Goal: Task Accomplishment & Management: Use online tool/utility

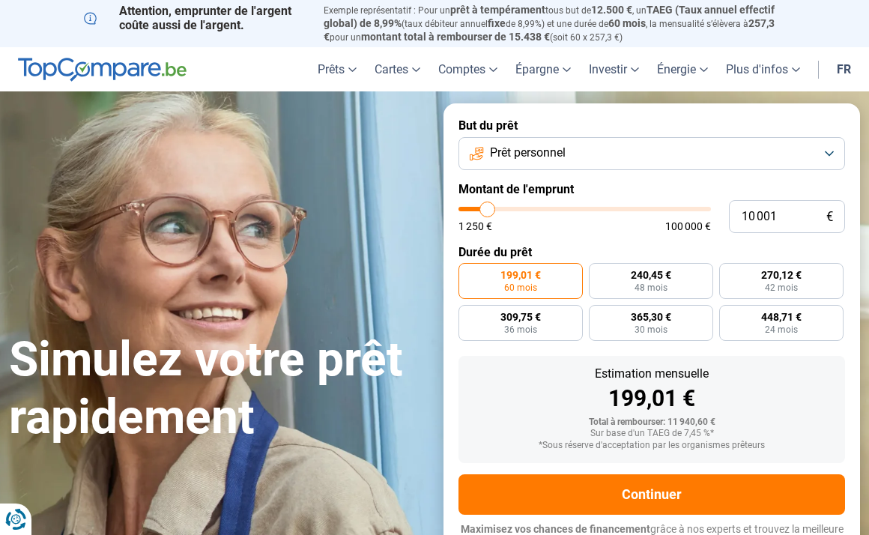
type input "10 750"
type input "10750"
type input "12 500"
type input "12500"
type input "16 500"
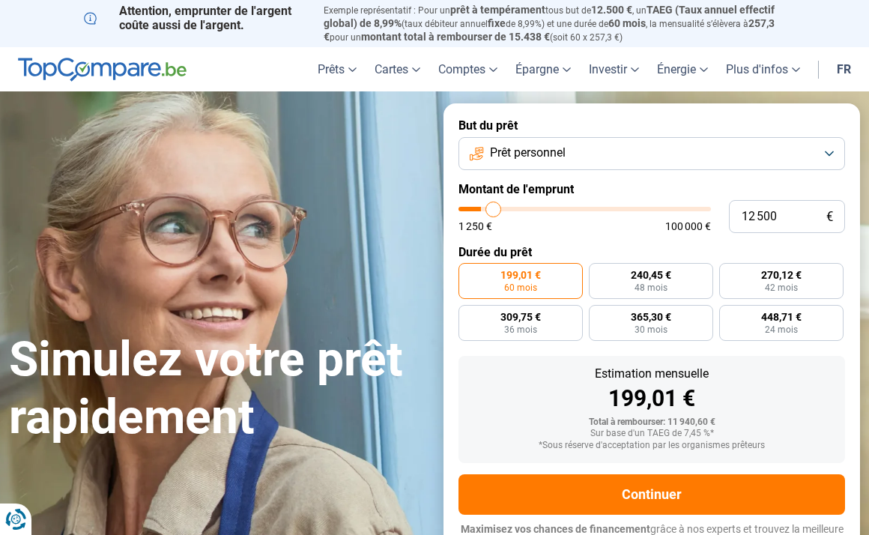
type input "16500"
type input "22 000"
type input "22000"
type input "27 250"
type input "27250"
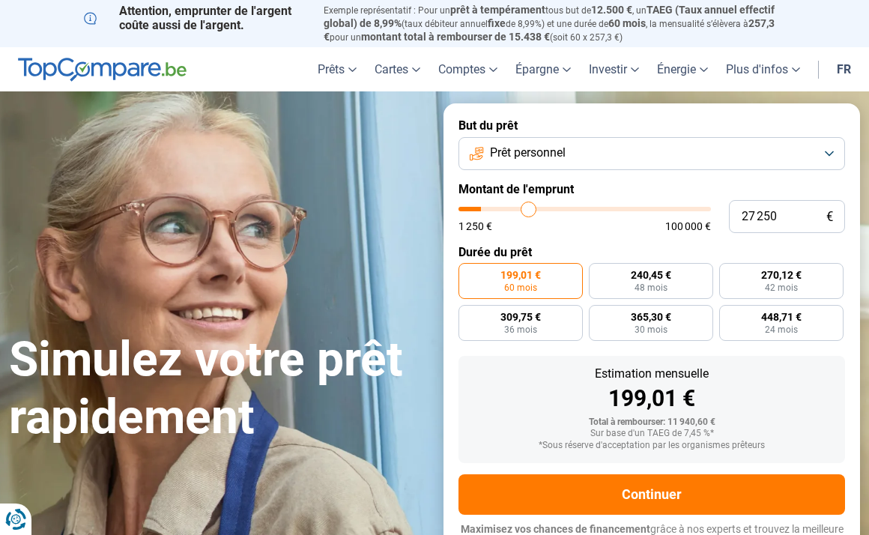
type input "36 000"
type input "36000"
type input "41 250"
type input "41250"
type input "41 750"
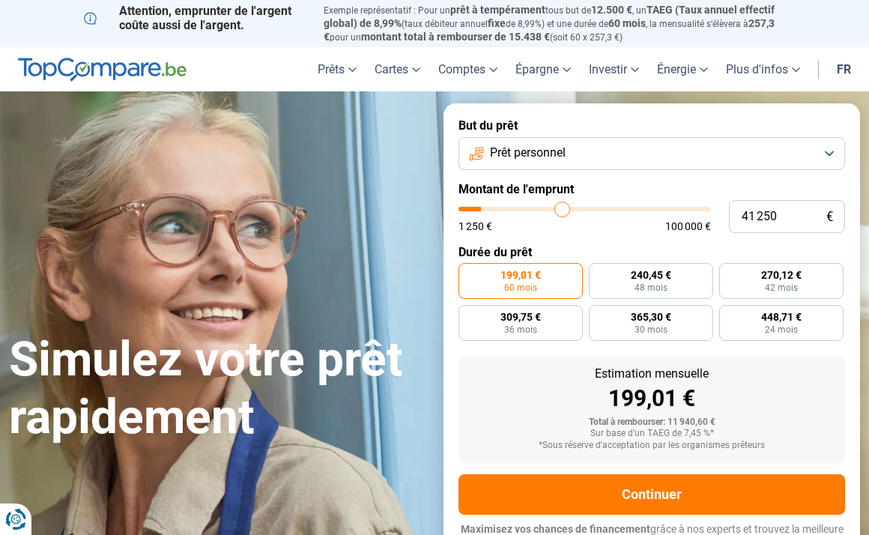
type input "41750"
type input "42 000"
type input "42000"
type input "41 750"
type input "41750"
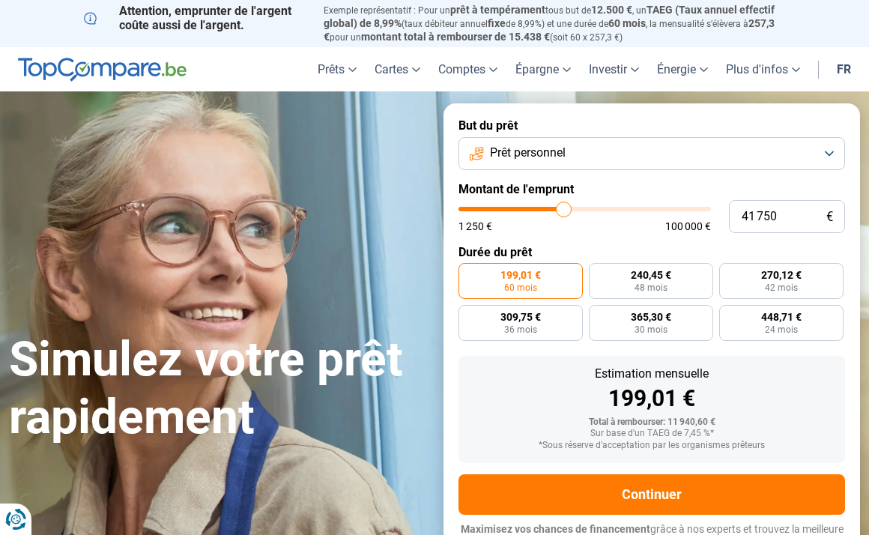
type input "41 250"
type input "41250"
type input "40 500"
type input "40500"
type input "39 500"
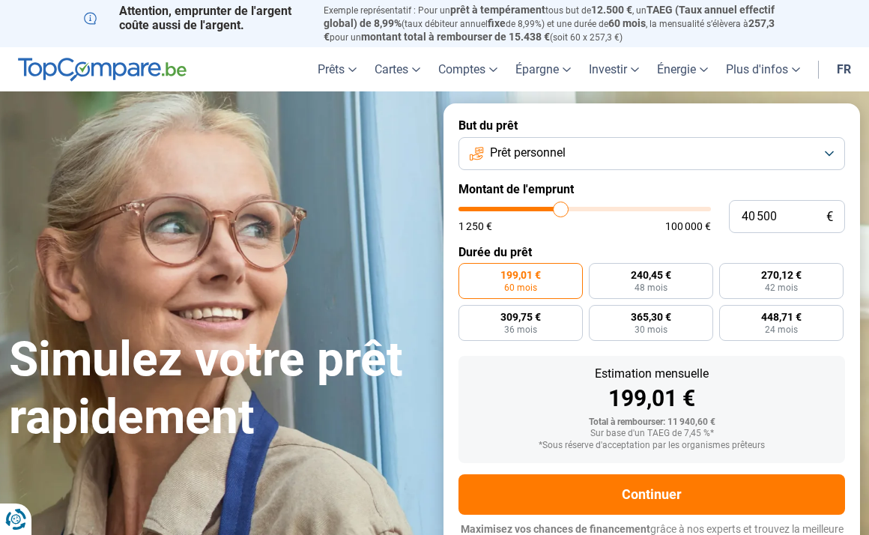
type input "39500"
type input "38 750"
type input "38750"
type input "38 250"
type input "38250"
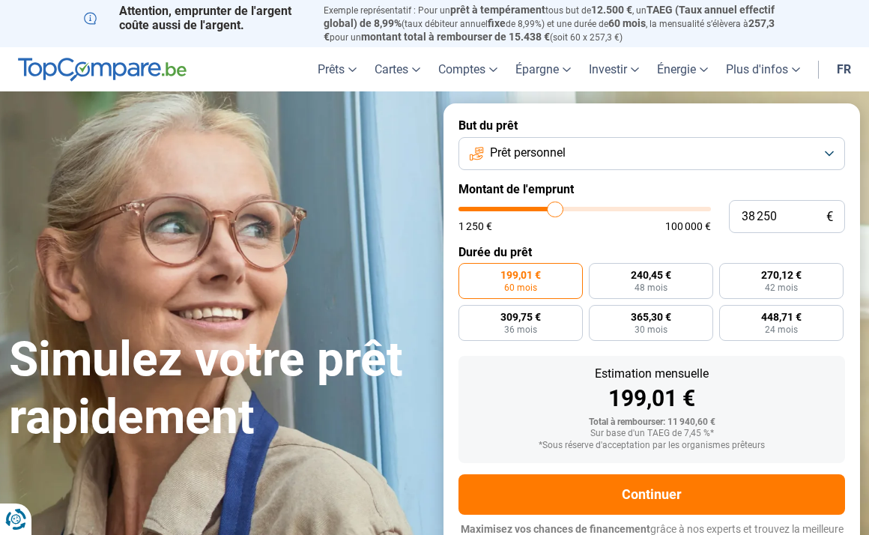
type input "37 750"
type input "37750"
type input "37 500"
type input "37500"
type input "37 250"
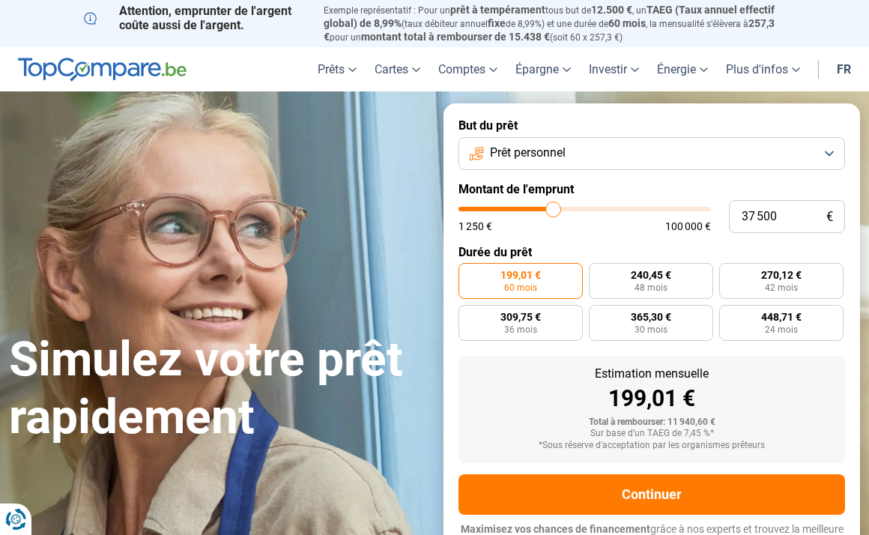
type input "37250"
type input "36 250"
type input "36250"
type input "34 750"
type input "34750"
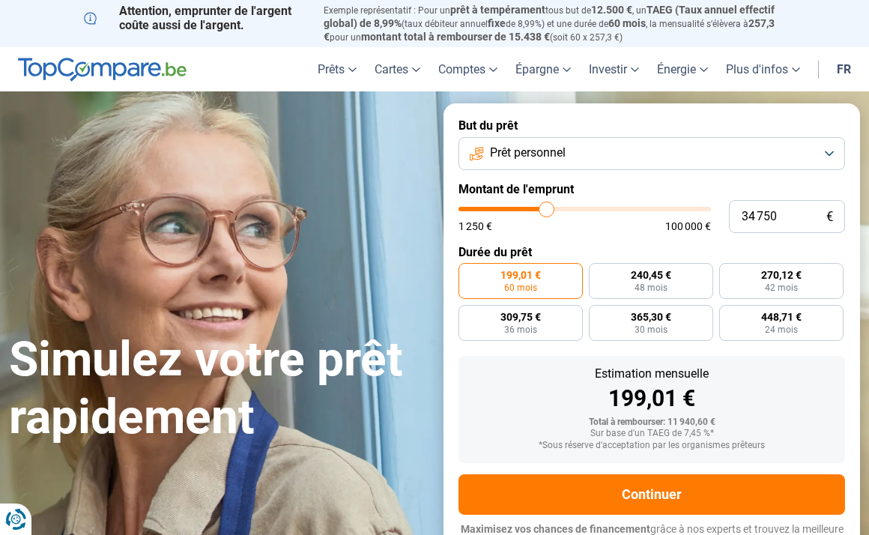
type input "35 000"
type input "35000"
type input "35 250"
type input "35250"
type input "35 500"
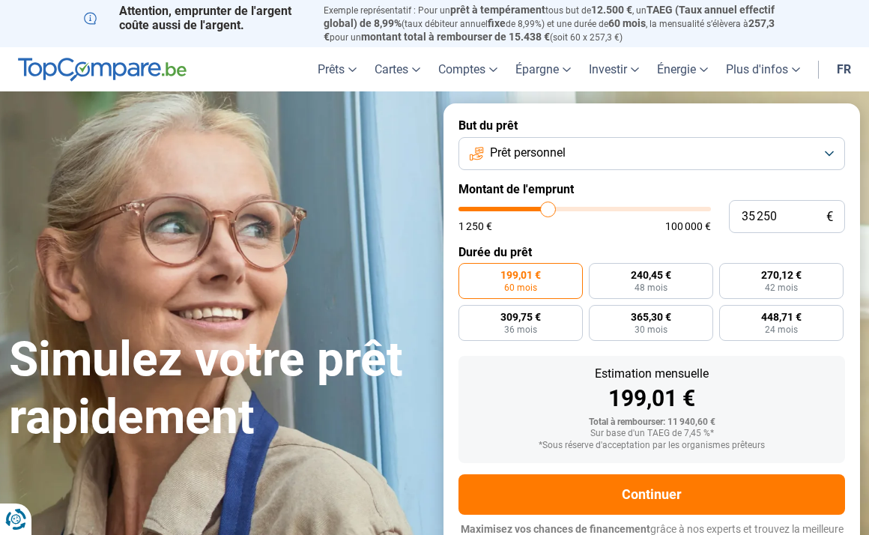
type input "35500"
type input "35 750"
type input "35750"
type input "36 000"
type input "36000"
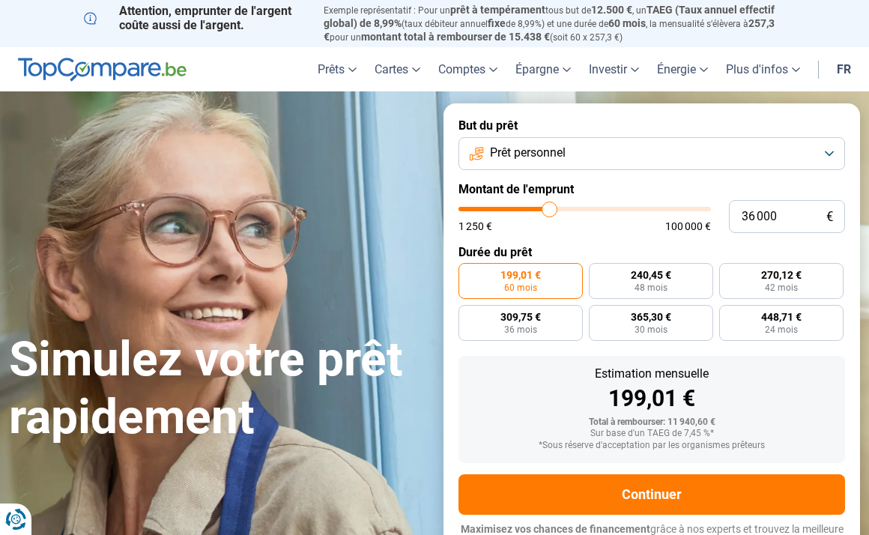
type input "35 750"
type input "35750"
type input "35 500"
type input "35500"
type input "35 250"
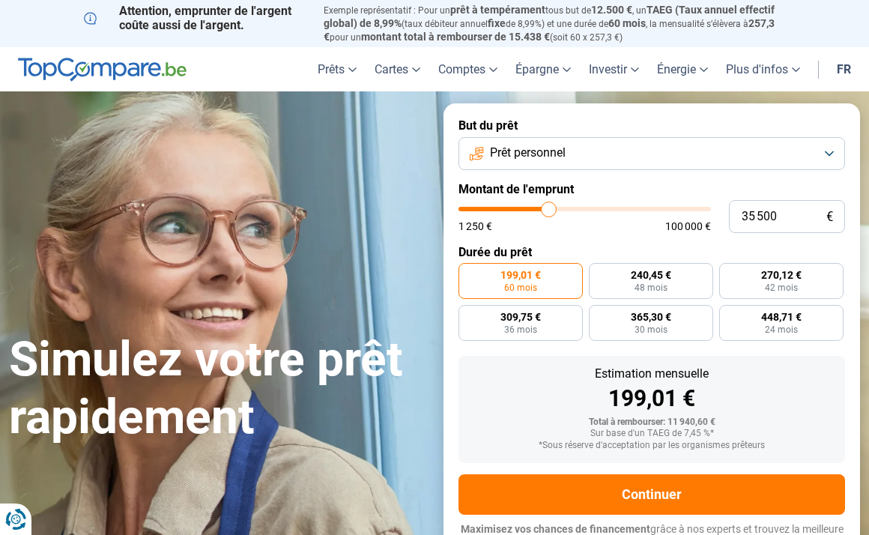
type input "35250"
type input "35 000"
type input "35000"
type input "34 750"
type input "34750"
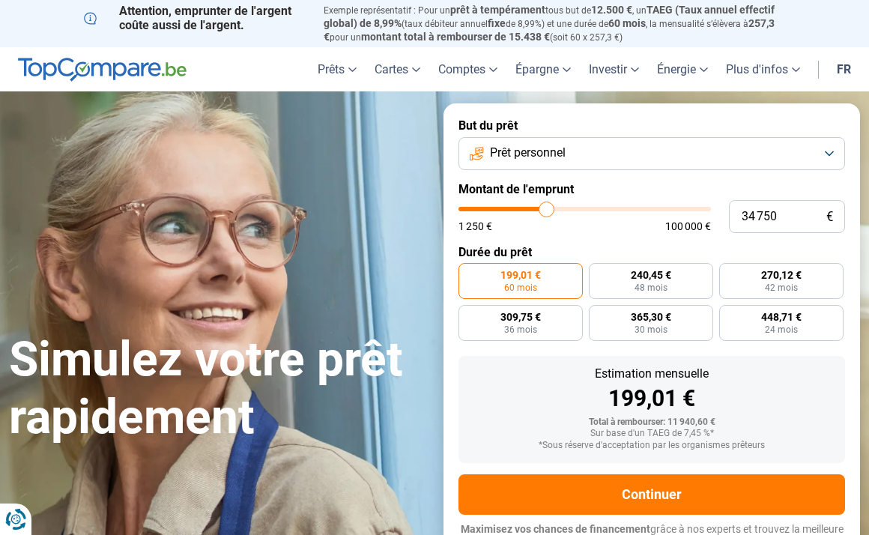
type input "35 000"
drag, startPoint x: 488, startPoint y: 208, endPoint x: 547, endPoint y: 213, distance: 59.3
type input "35000"
click at [547, 211] on input "range" at bounding box center [584, 209] width 252 height 4
radio input "false"
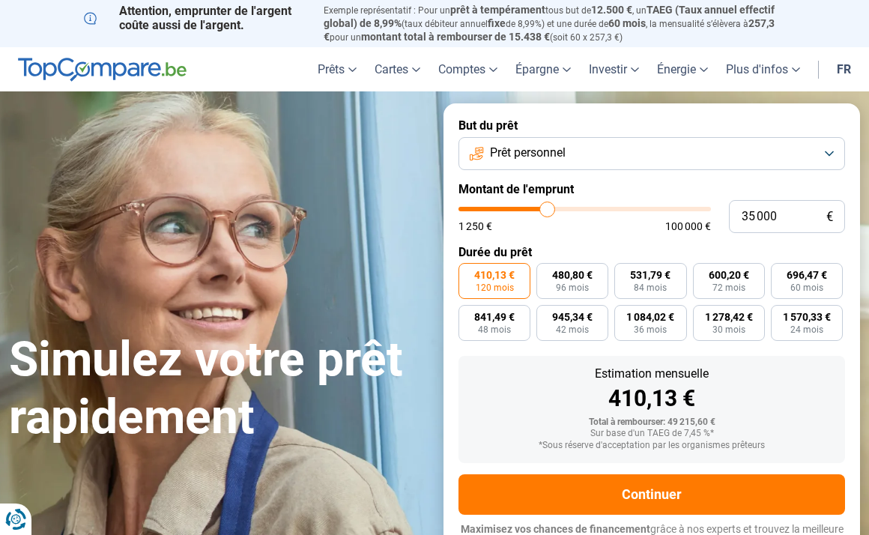
scroll to position [16, 0]
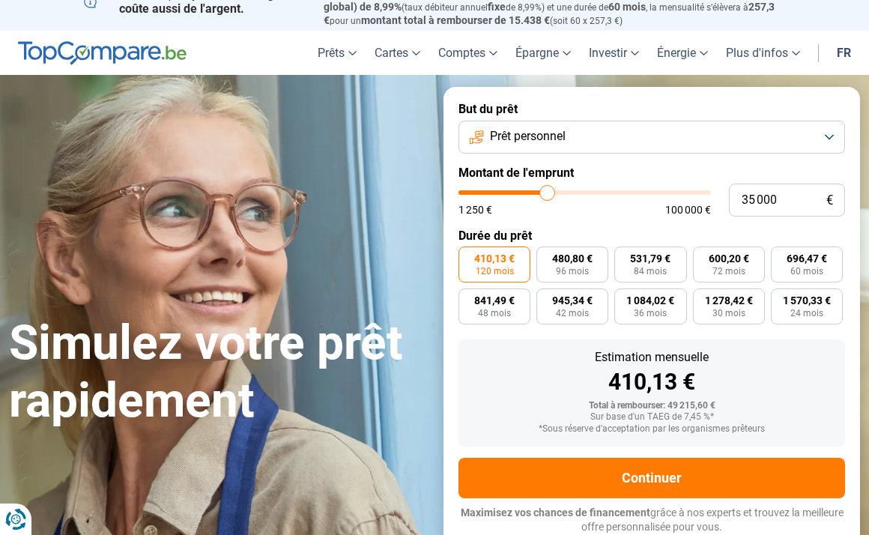
type input "34 250"
type input "34250"
type input "34 500"
type input "34500"
type input "34 750"
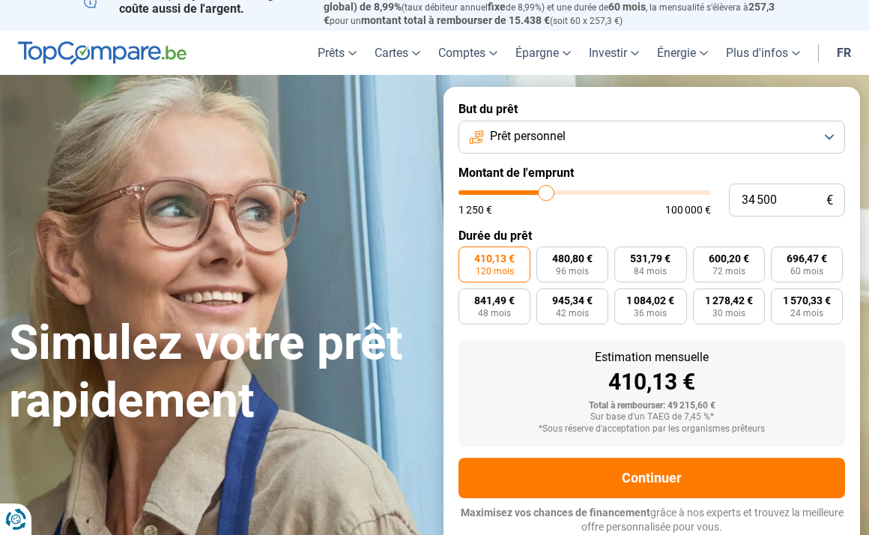
type input "34750"
type input "35 000"
type input "35000"
type input "35 250"
type input "35250"
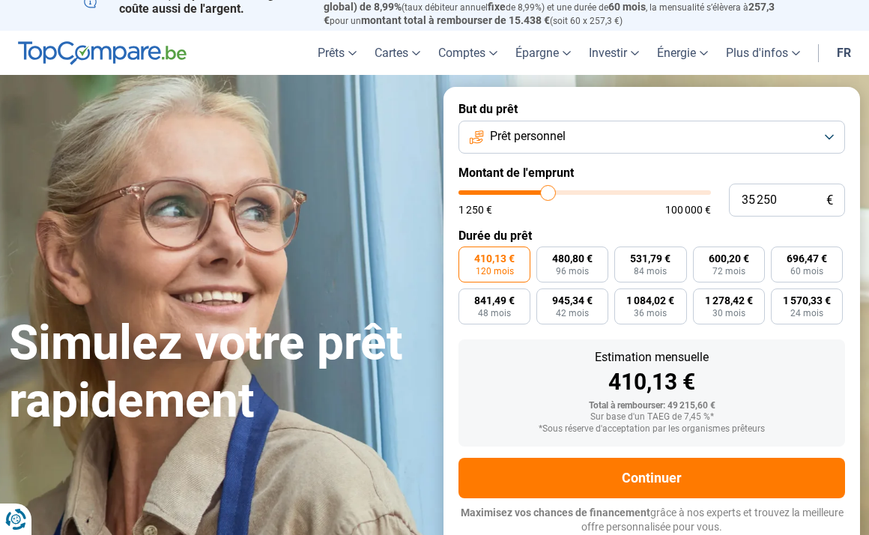
type input "35 500"
type input "35500"
type input "35 750"
type input "35750"
type input "36 000"
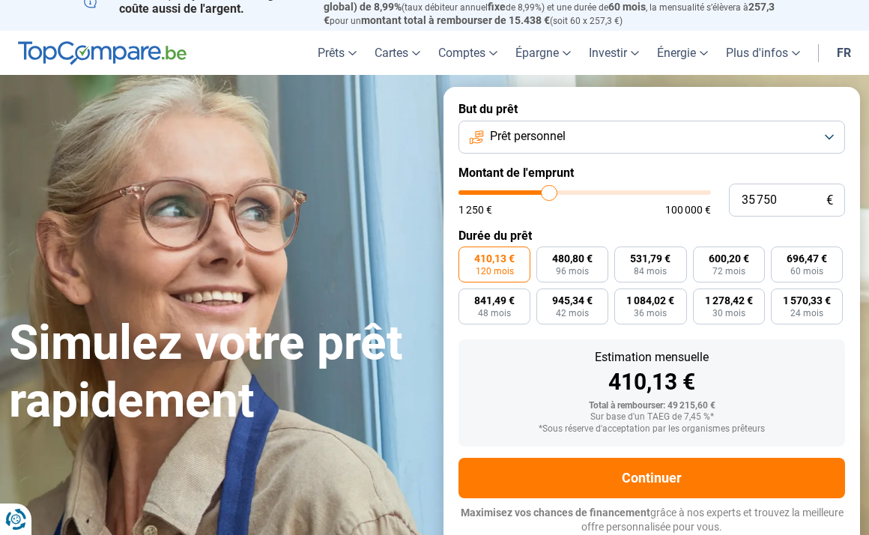
type input "36000"
type input "36 250"
type input "36250"
type input "36 750"
type input "36750"
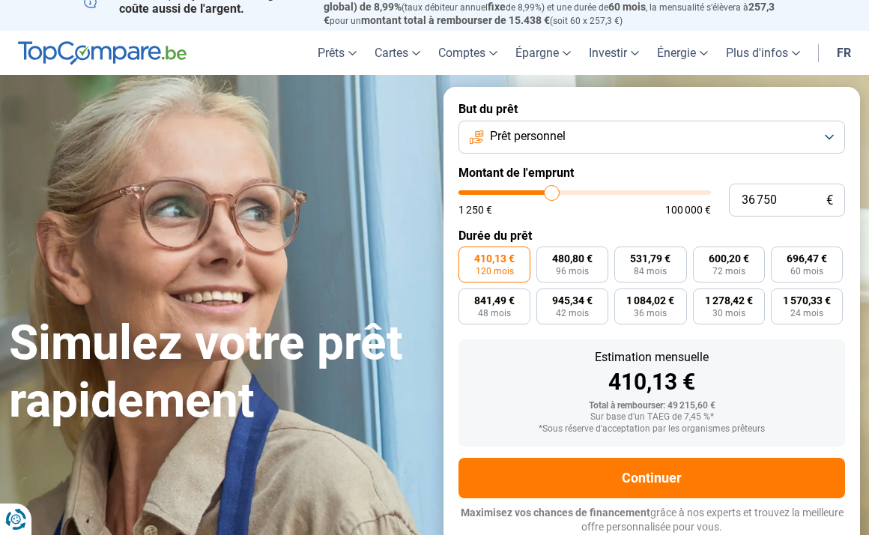
type input "37 000"
type input "37000"
type input "37 500"
type input "37500"
type input "38 000"
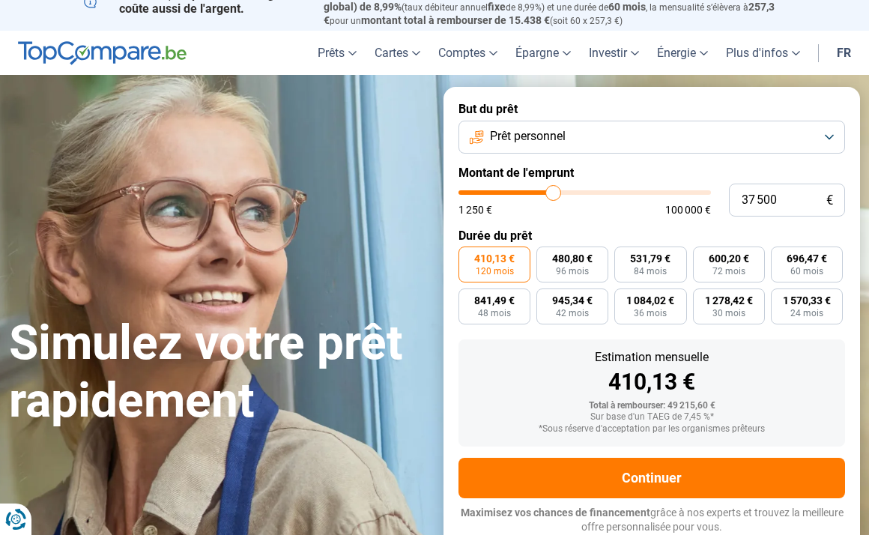
type input "38000"
type input "38 250"
type input "38250"
type input "38 750"
type input "38750"
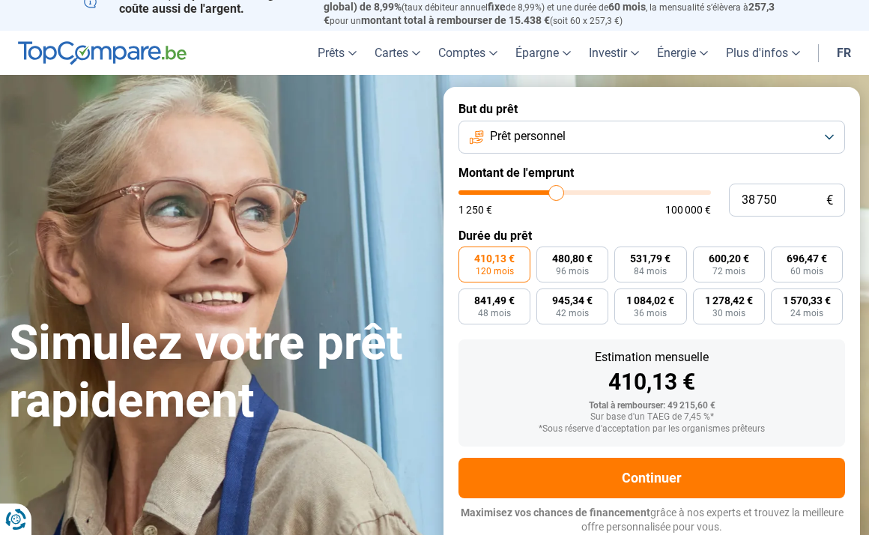
type input "39 250"
type input "39250"
type input "39 500"
type input "39500"
type input "39 750"
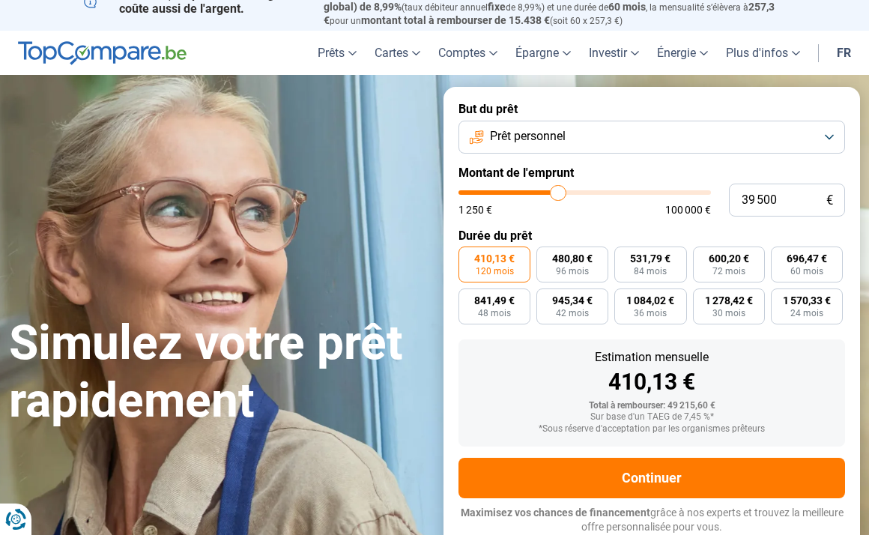
type input "39750"
type input "40 000"
type input "40000"
type input "40 500"
type input "40500"
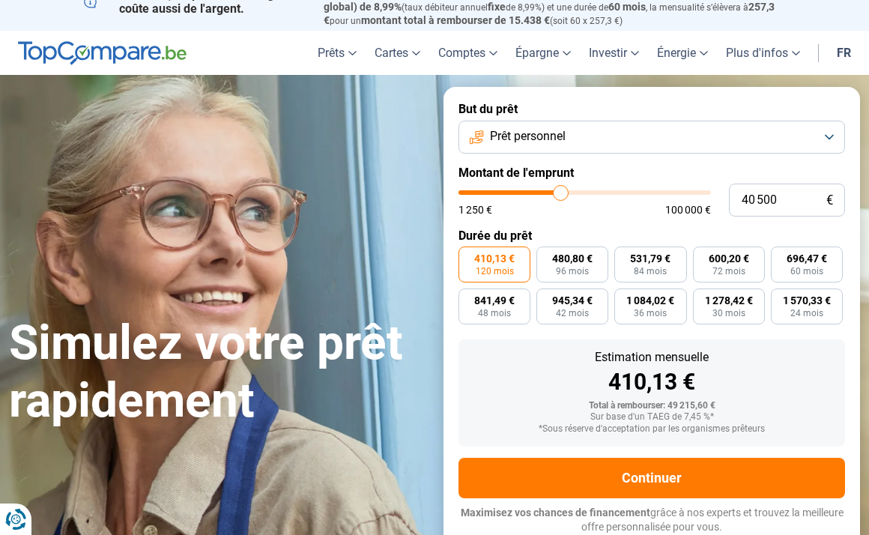
type input "40 750"
type input "40750"
type input "41 000"
type input "41000"
type input "41 250"
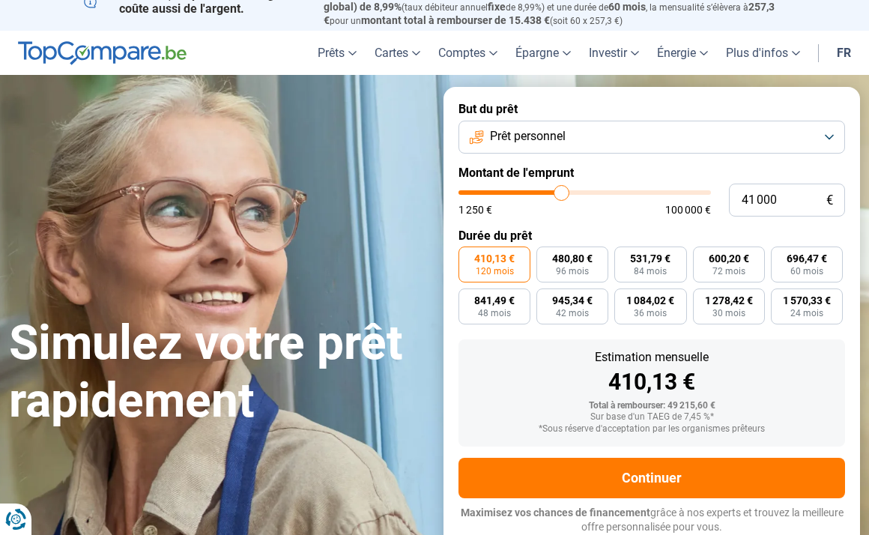
type input "41250"
type input "41 500"
type input "41500"
type input "43 000"
type input "43000"
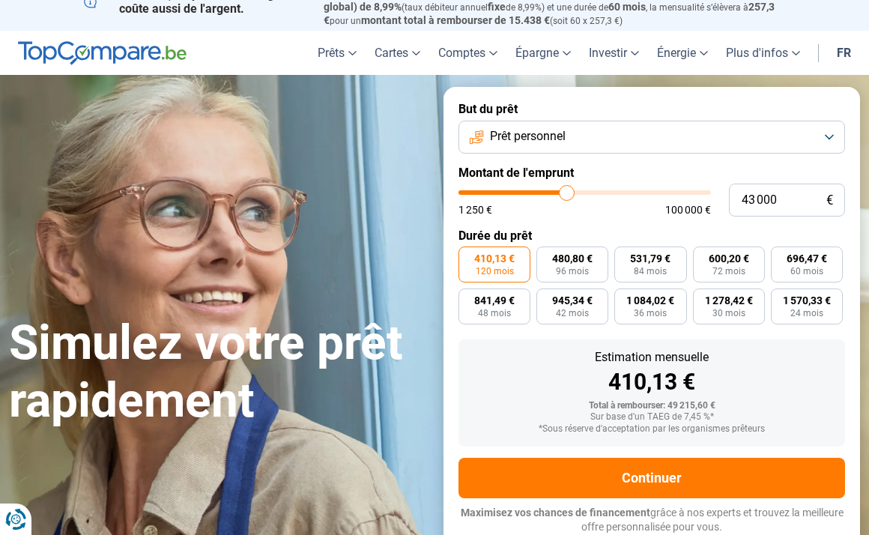
type input "43 500"
type input "43500"
type input "44 500"
type input "44500"
type input "45 250"
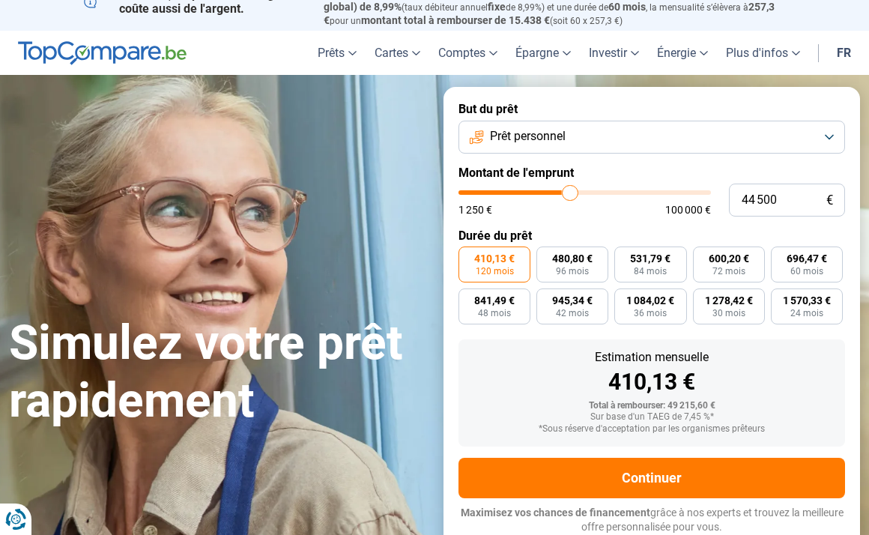
type input "45250"
type input "45 750"
type input "45750"
type input "46 250"
type input "46250"
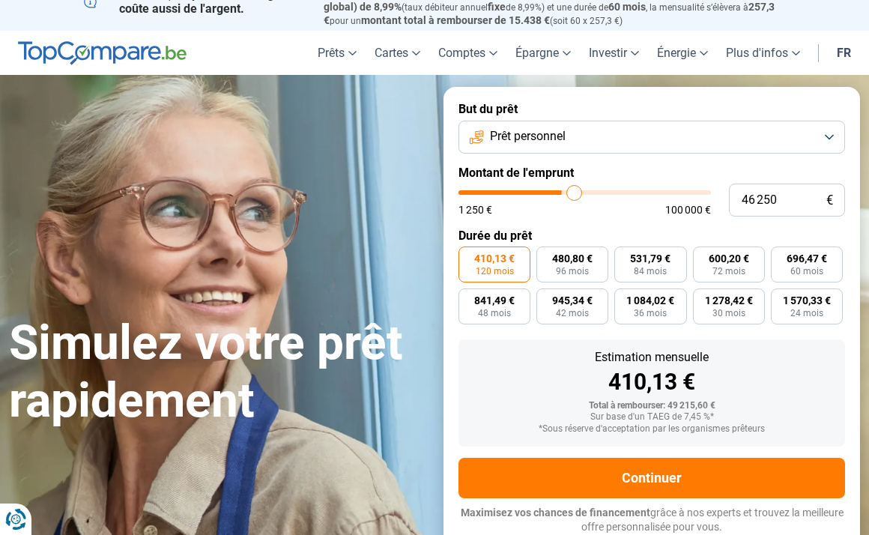
type input "46 500"
type input "46500"
type input "46 750"
type input "46750"
type input "47 000"
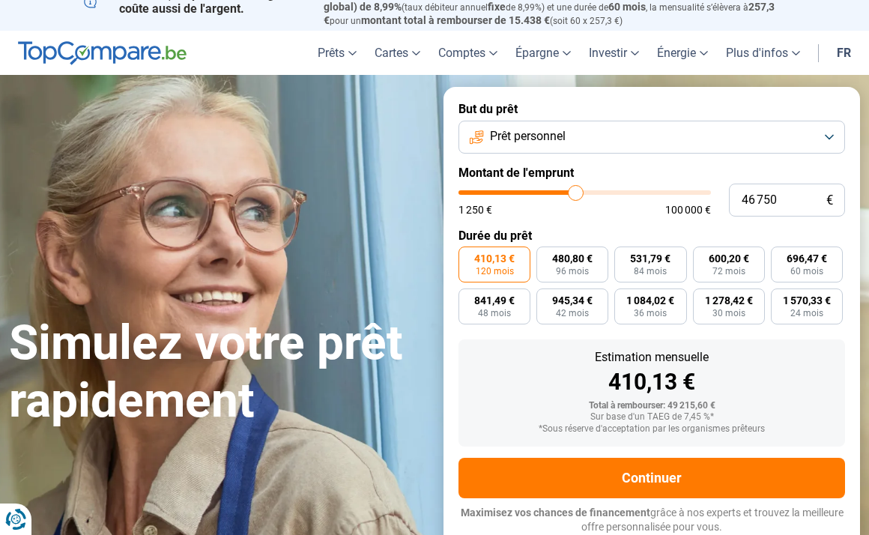
type input "47000"
type input "47 250"
type input "47250"
type input "47 750"
type input "47750"
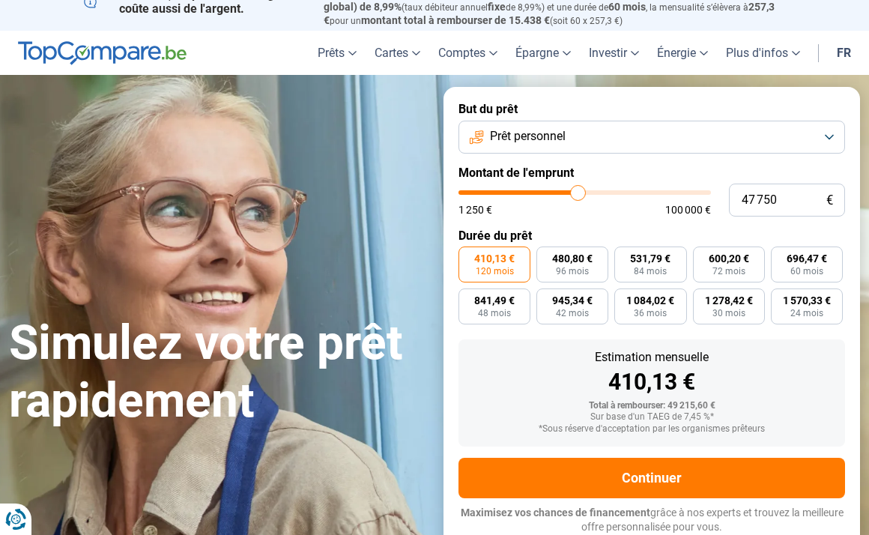
type input "48 750"
type input "48750"
type input "49 000"
type input "49000"
type input "49 500"
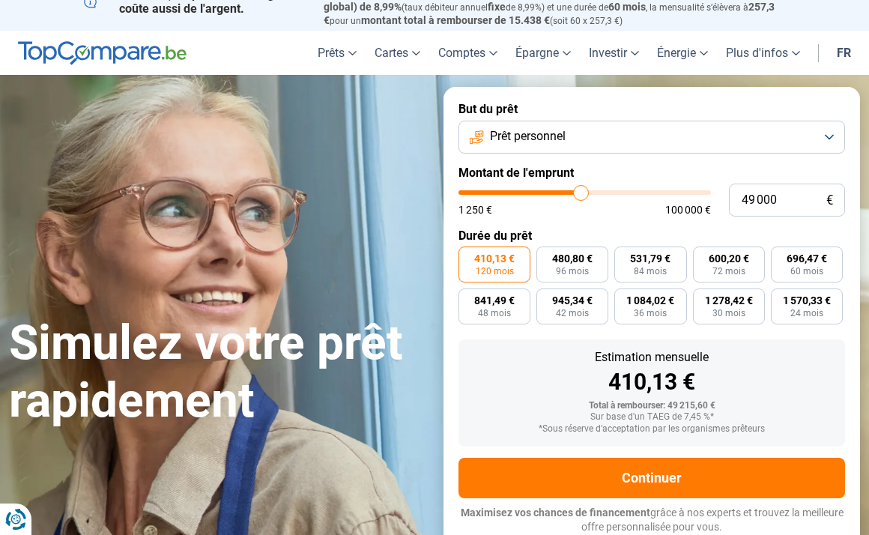
type input "49500"
type input "49 750"
type input "49750"
type input "50 000"
type input "50000"
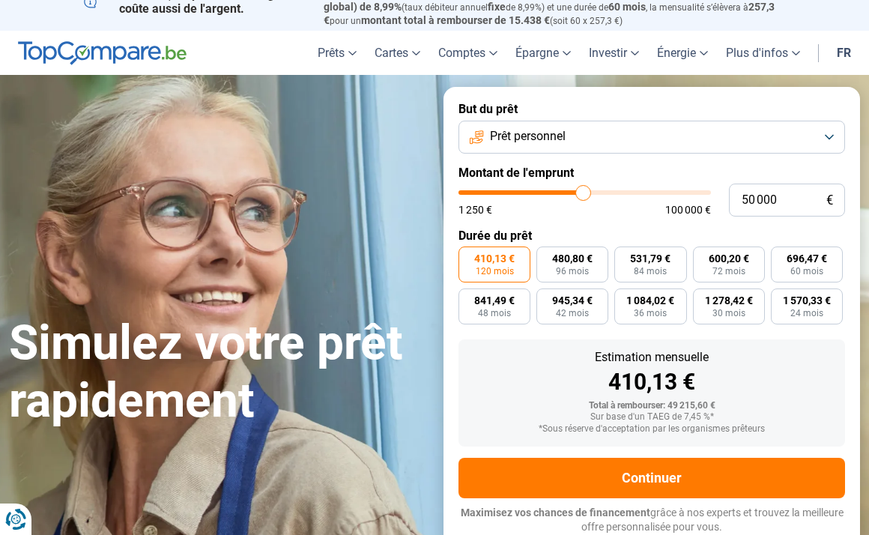
type input "50 500"
type input "50500"
type input "50 750"
type input "50750"
type input "51 000"
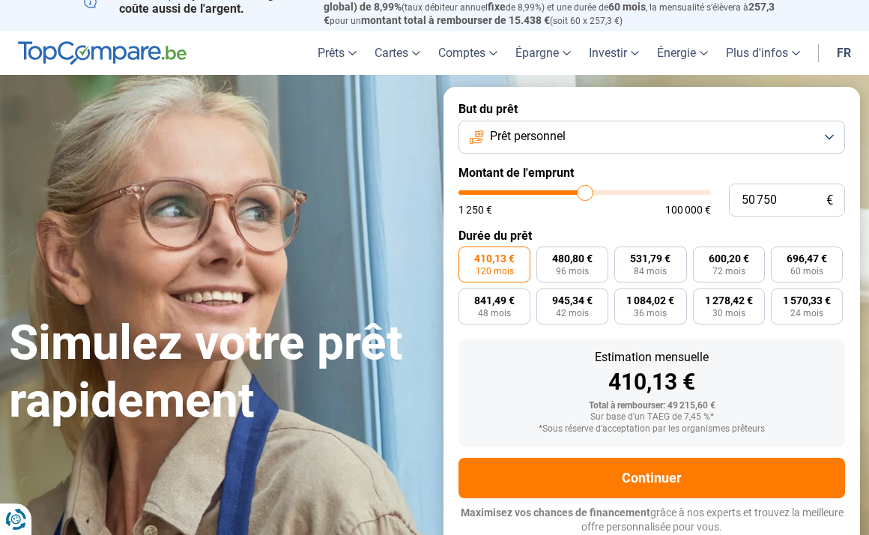
type input "51000"
type input "50 750"
type input "50750"
type input "50 500"
type input "50500"
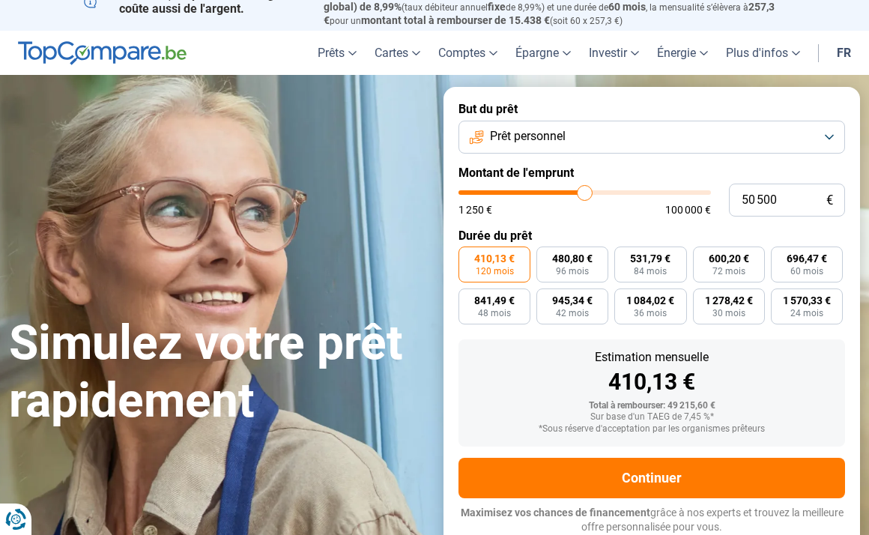
type input "50 250"
type input "50250"
type input "50 000"
drag, startPoint x: 545, startPoint y: 190, endPoint x: 583, endPoint y: 187, distance: 37.6
type input "50000"
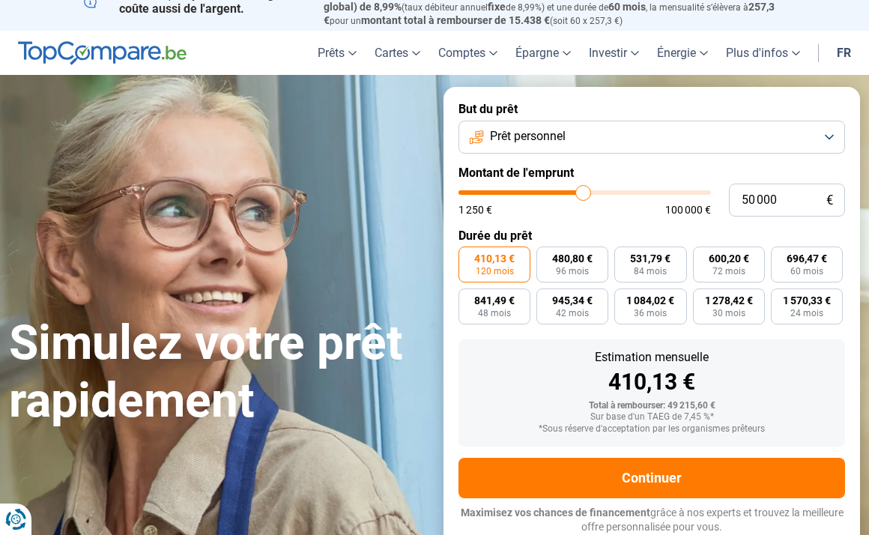
click at [583, 190] on input "range" at bounding box center [584, 192] width 252 height 4
type input "49 750"
type input "49750"
type input "49 250"
type input "49250"
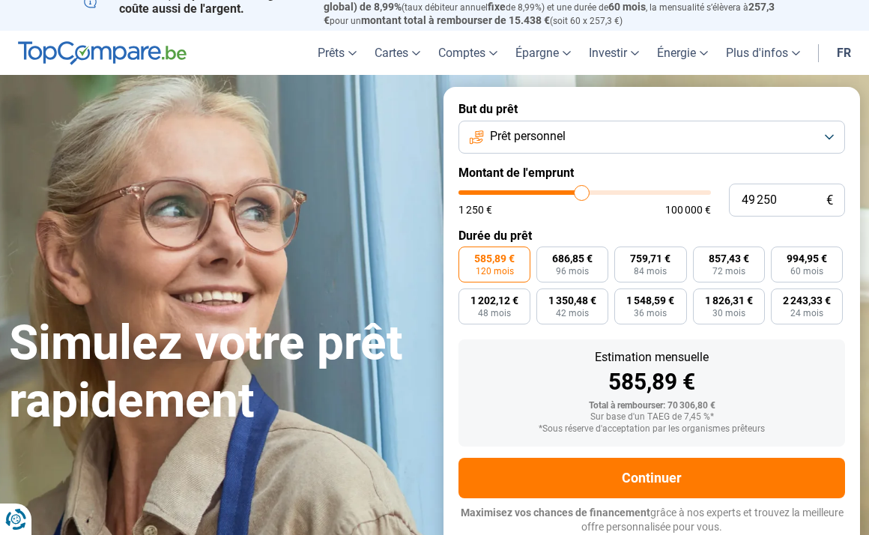
type input "47 500"
type input "47500"
type input "46 250"
type input "46250"
type input "45 500"
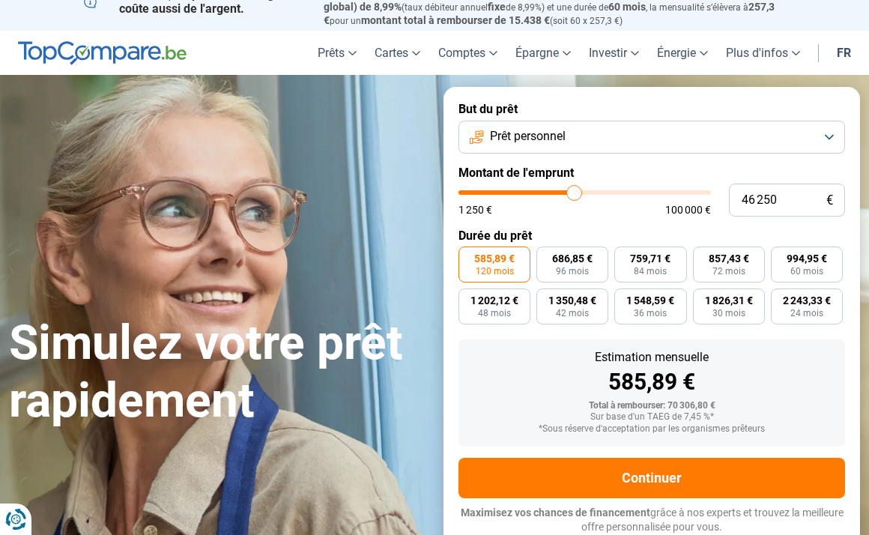
type input "45500"
type input "44 500"
type input "44500"
type input "44 250"
type input "44250"
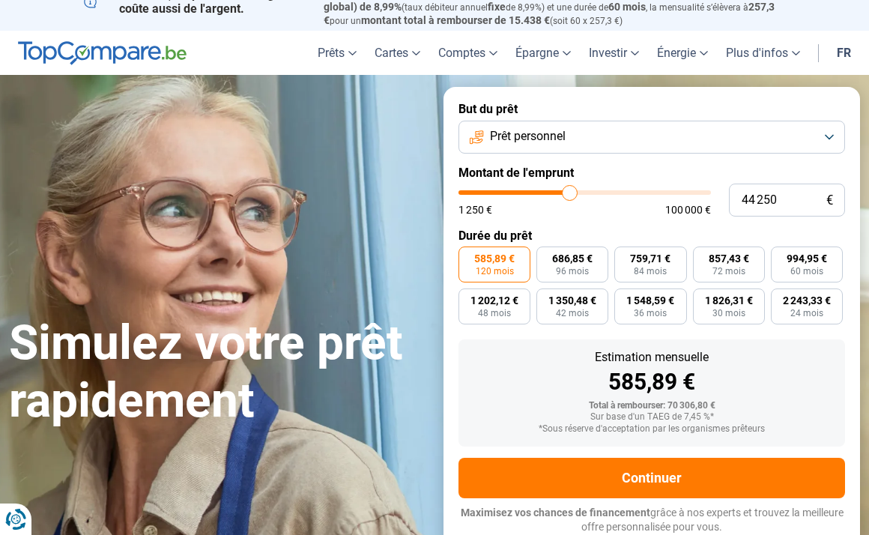
type input "44 000"
type input "44000"
type input "43 750"
type input "43750"
type input "43 250"
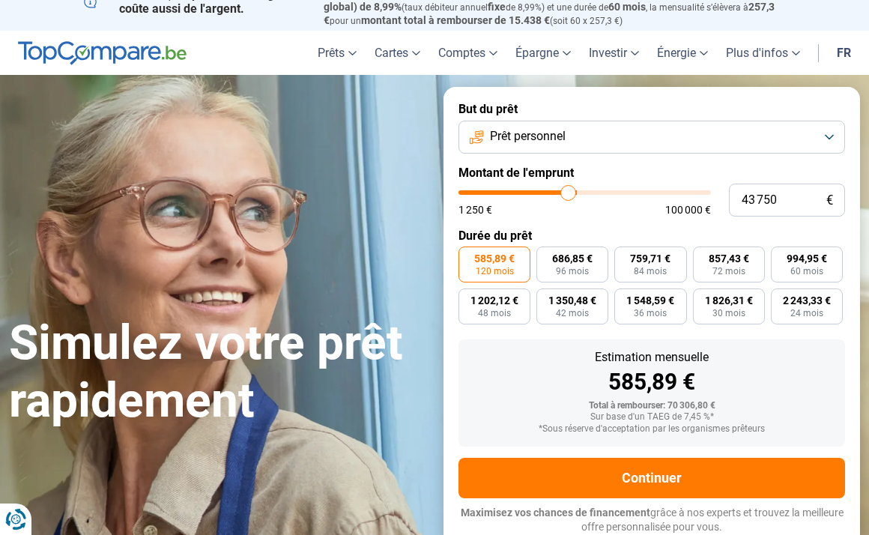
type input "43250"
type input "42 500"
type input "42500"
type input "41 750"
type input "41750"
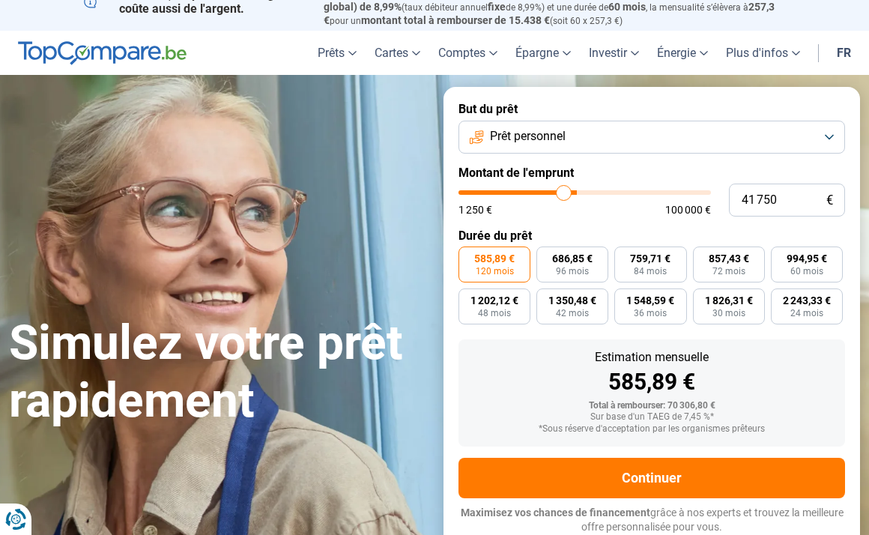
type input "41 000"
type input "41000"
type input "40 250"
type input "40250"
type input "40 000"
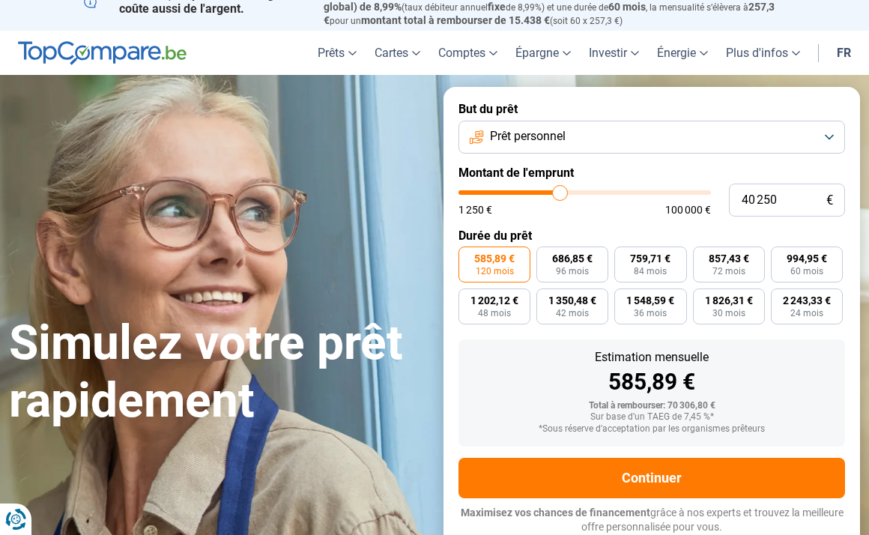
type input "40000"
type input "39 750"
type input "39750"
type input "39 500"
type input "39500"
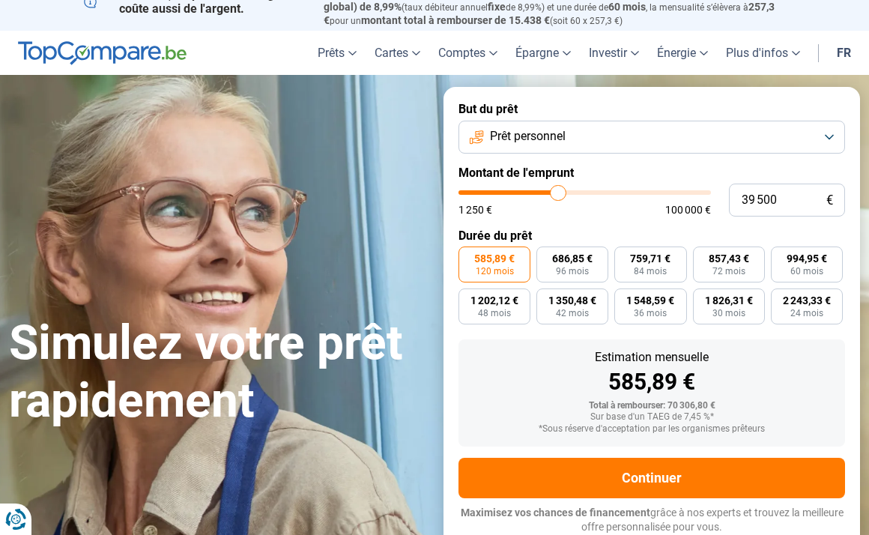
type input "39 000"
type input "39000"
type input "38 000"
type input "38000"
type input "37 500"
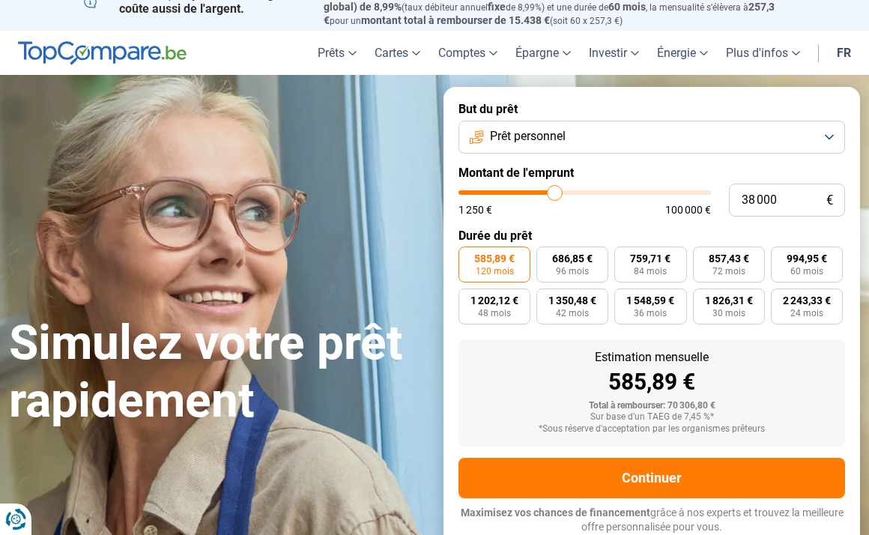
type input "37500"
type input "36 750"
type input "36750"
type input "36 500"
drag, startPoint x: 583, startPoint y: 187, endPoint x: 547, endPoint y: 190, distance: 36.1
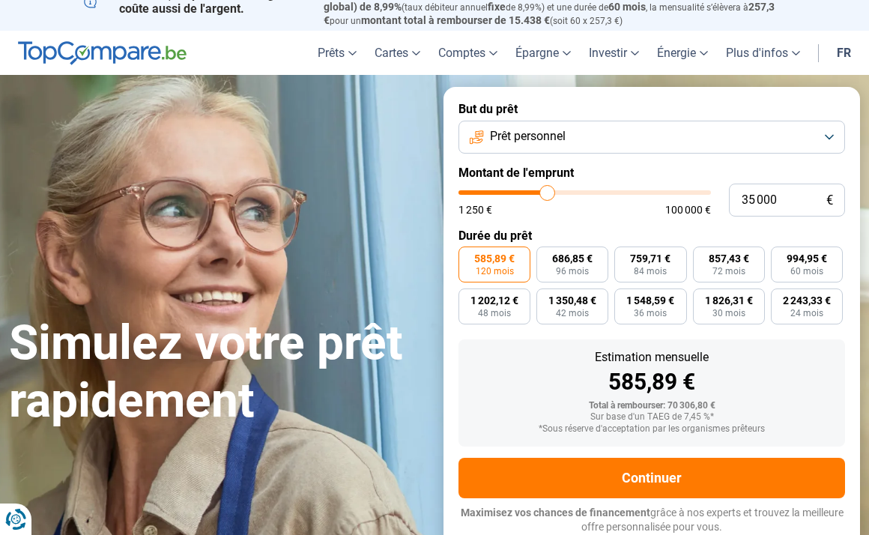
click at [547, 190] on input "range" at bounding box center [584, 192] width 252 height 4
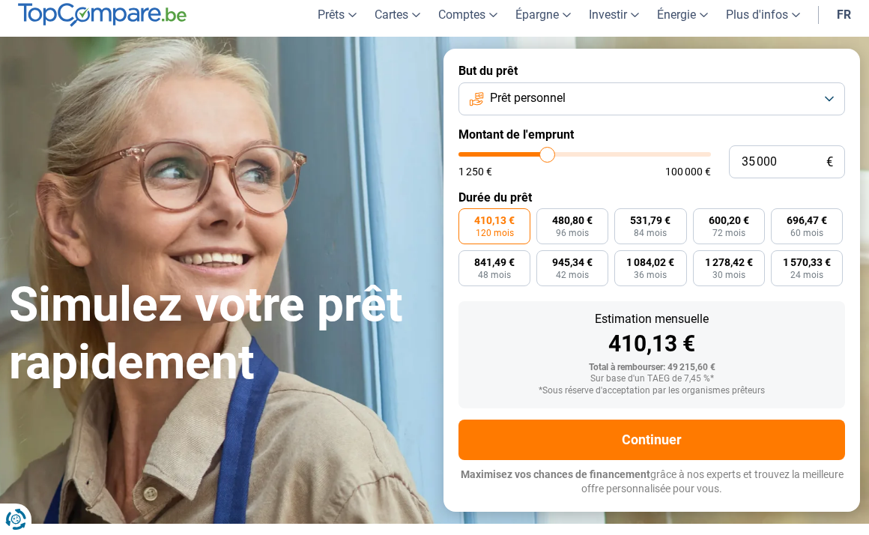
scroll to position [54, 0]
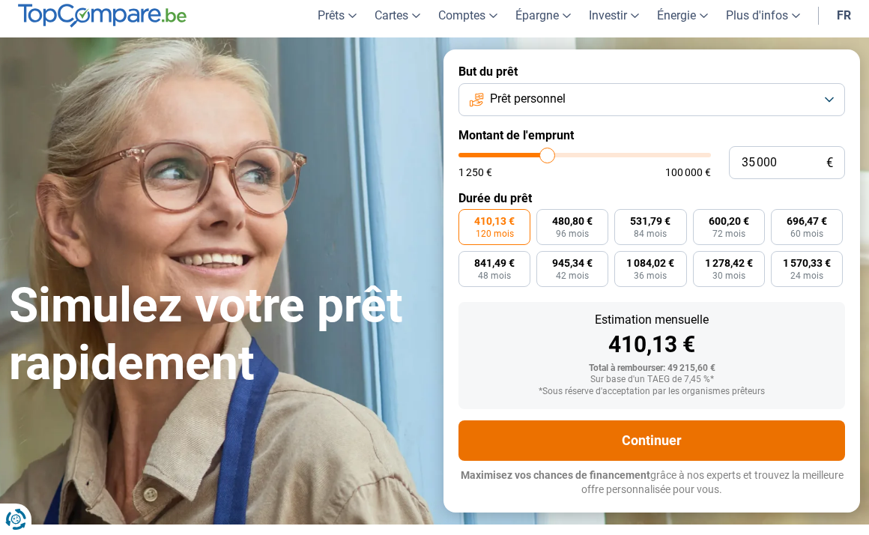
click at [534, 443] on button "Continuer" at bounding box center [651, 440] width 387 height 40
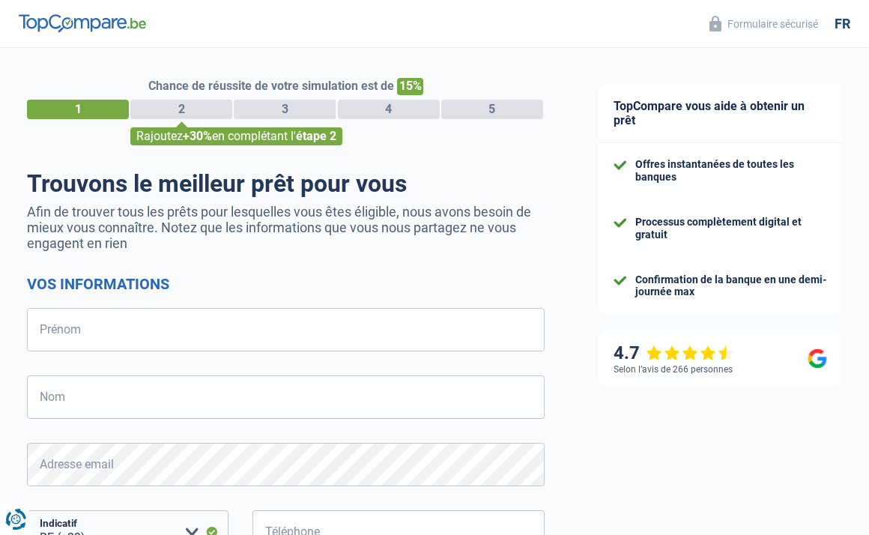
select select "32"
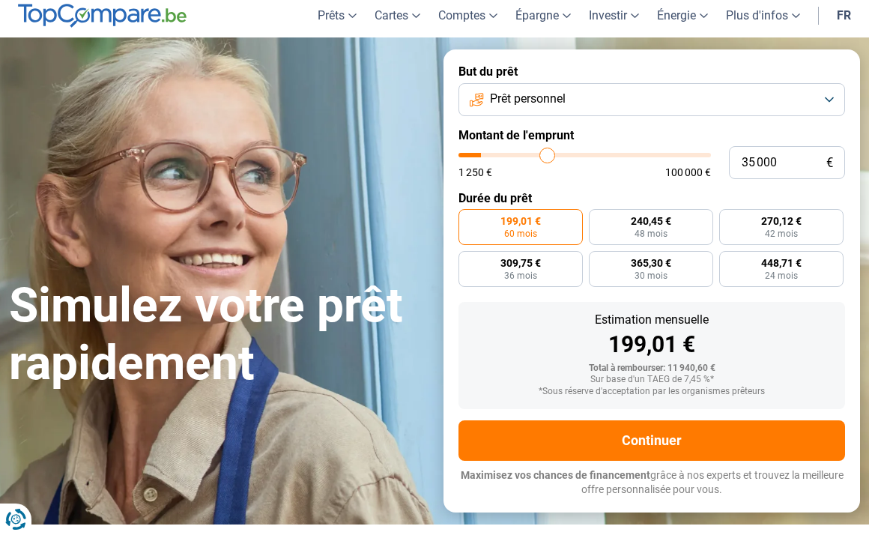
type input "43 250"
type input "43250"
type input "46 250"
type input "46250"
type input "48 750"
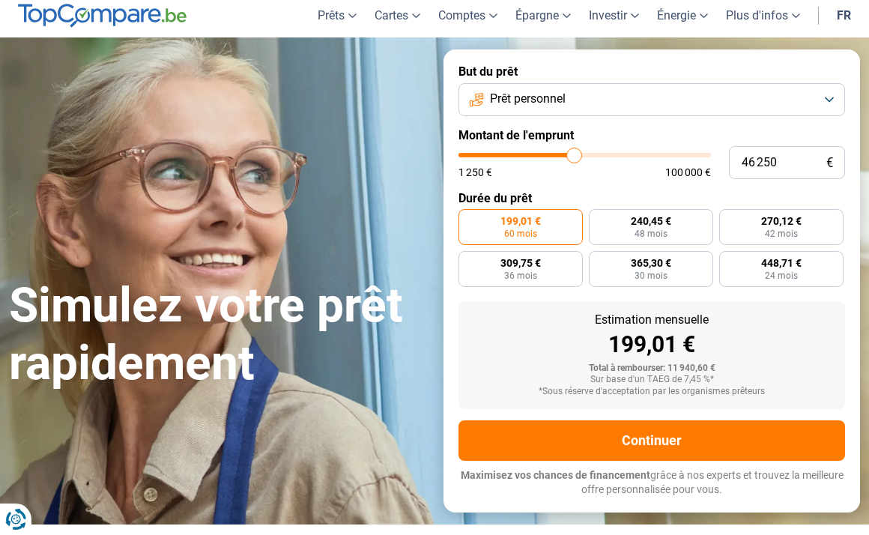
type input "48750"
type input "51 750"
type input "51750"
drag, startPoint x: 0, startPoint y: 0, endPoint x: 587, endPoint y: 151, distance: 605.5
click at [587, 153] on input "range" at bounding box center [584, 155] width 252 height 4
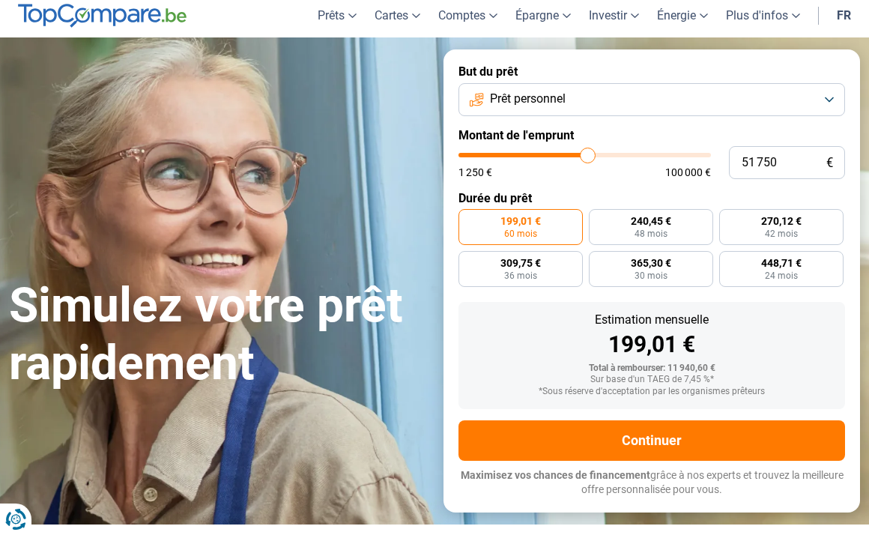
radio input "false"
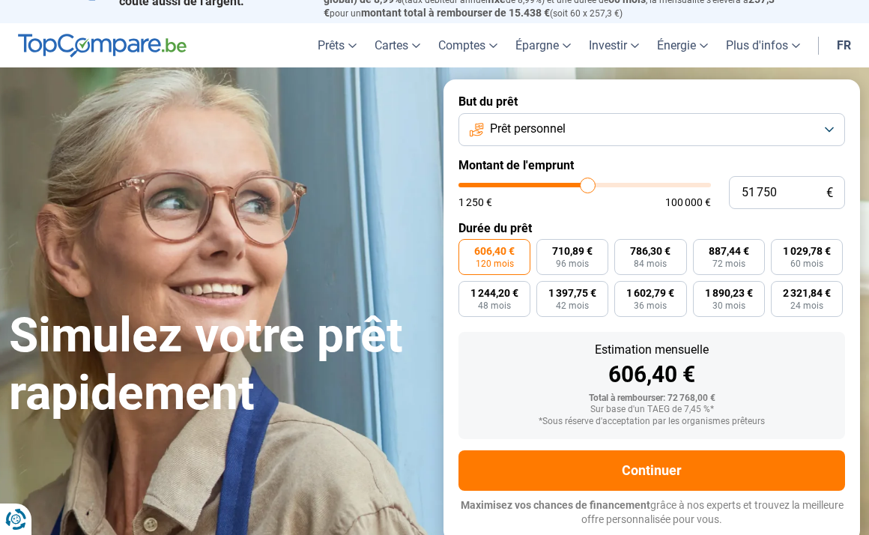
scroll to position [16, 0]
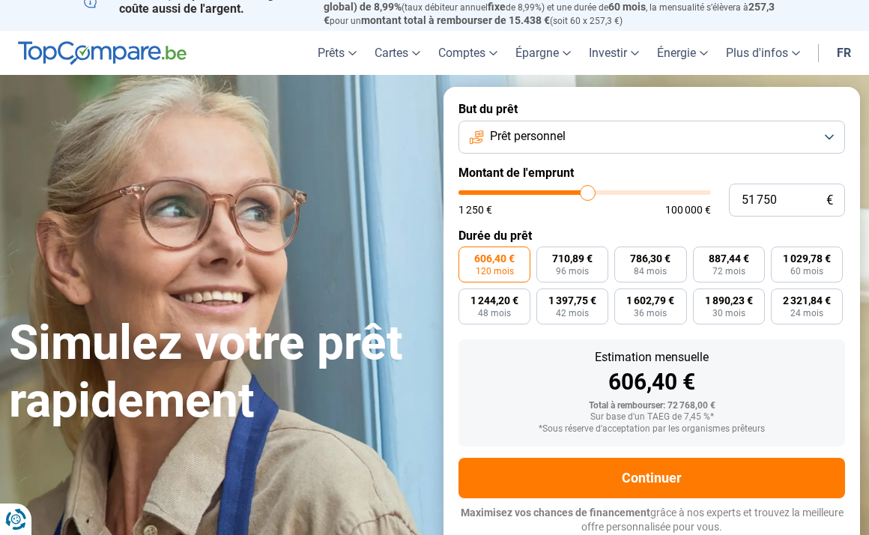
type input "45 250"
type input "45250"
type input "45 000"
type input "45000"
type input "44 750"
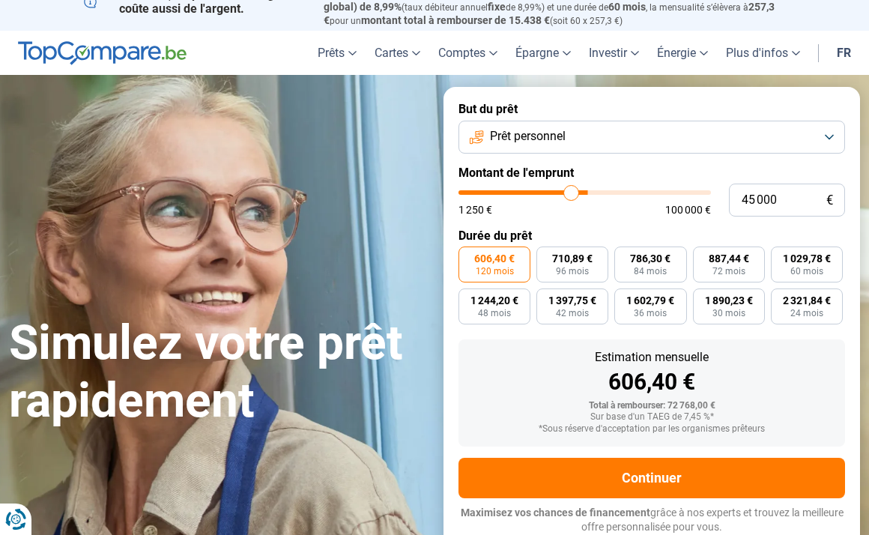
type input "44750"
type input "44 500"
drag, startPoint x: 587, startPoint y: 151, endPoint x: 569, endPoint y: 151, distance: 17.2
type input "44500"
click at [569, 190] on input "range" at bounding box center [584, 192] width 252 height 4
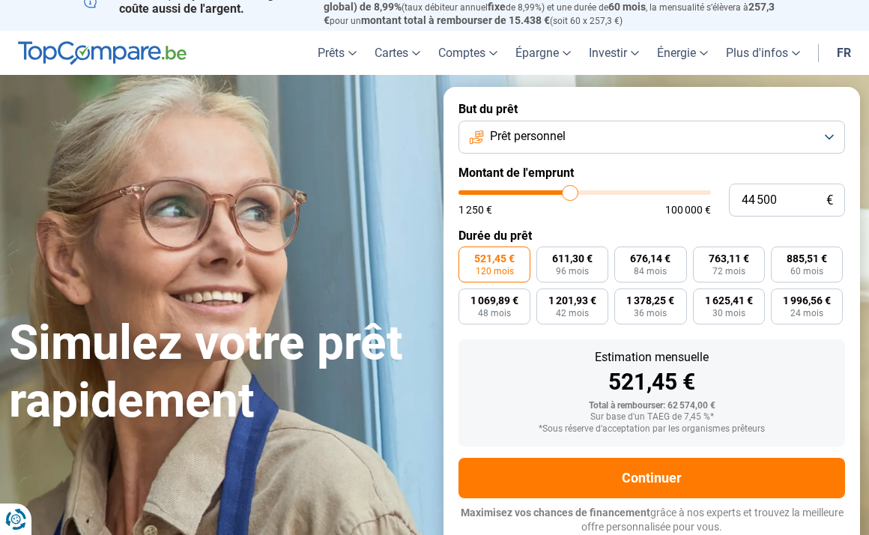
type input "44 000"
type input "44000"
type input "43 750"
type input "43750"
type input "43 250"
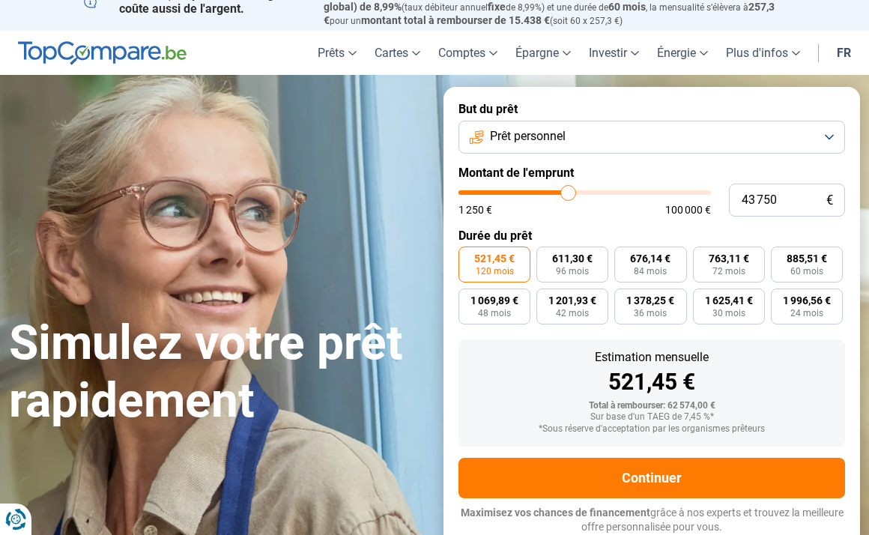
type input "43250"
type input "42 750"
type input "42750"
type input "42 500"
type input "42500"
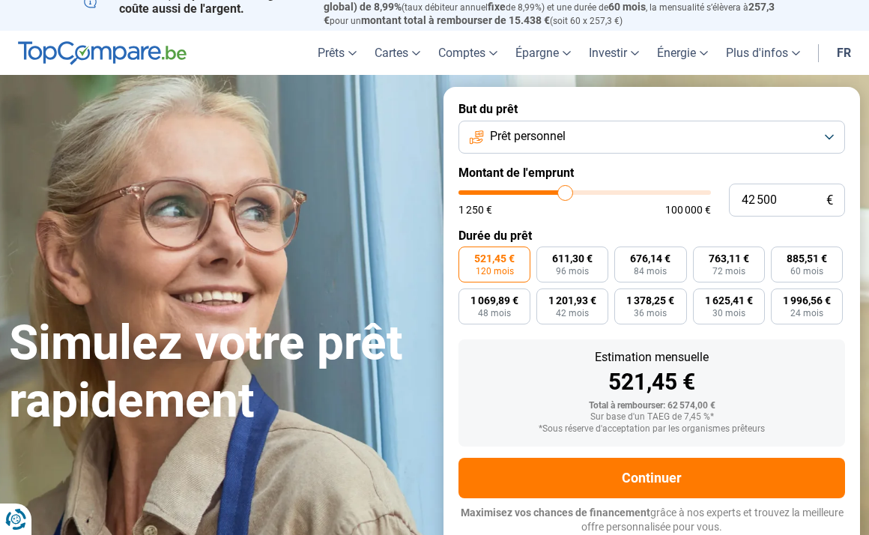
type input "42 250"
type input "42250"
type input "41 750"
type input "41750"
type input "41 250"
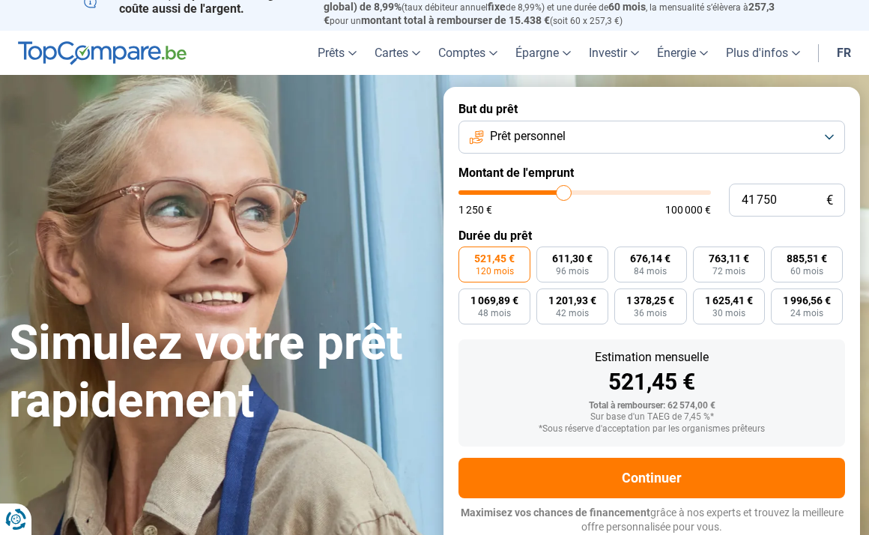
type input "41250"
type input "41 000"
type input "41000"
type input "40 750"
type input "40750"
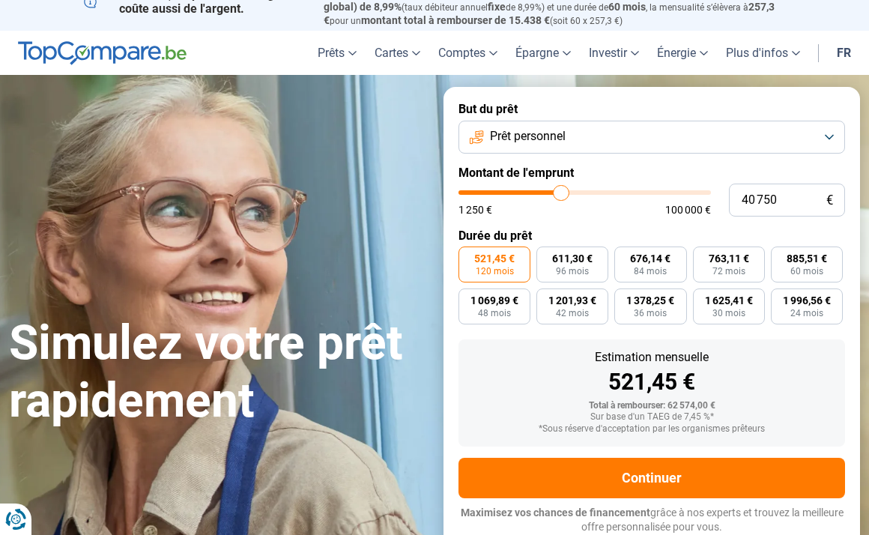
type input "40 500"
type input "40500"
type input "40 250"
type input "40250"
type input "40 000"
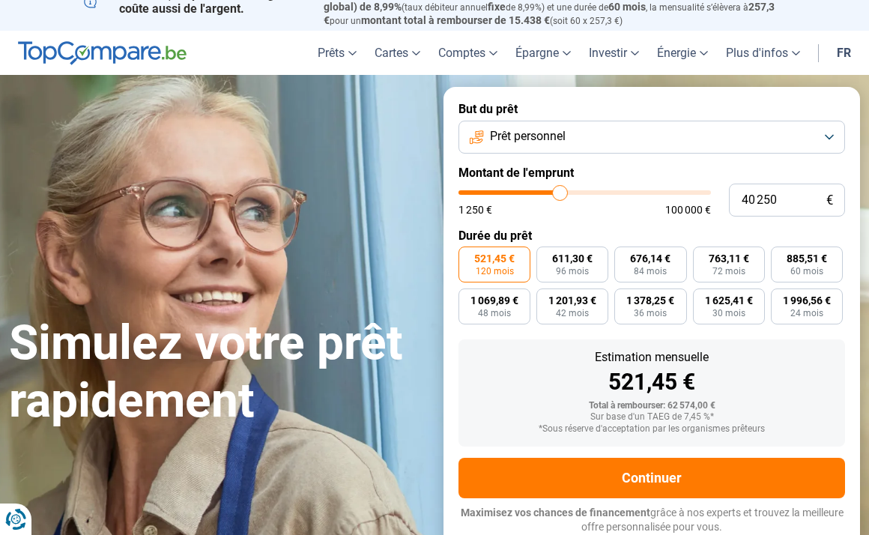
type input "40000"
type input "39 750"
type input "39750"
type input "39 250"
type input "39250"
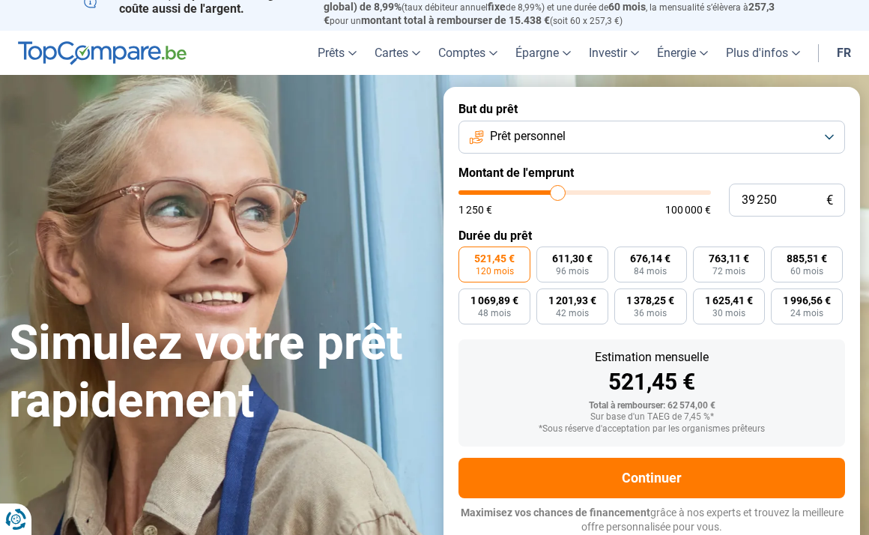
type input "39 000"
type input "39000"
type input "38 750"
type input "38750"
type input "38 500"
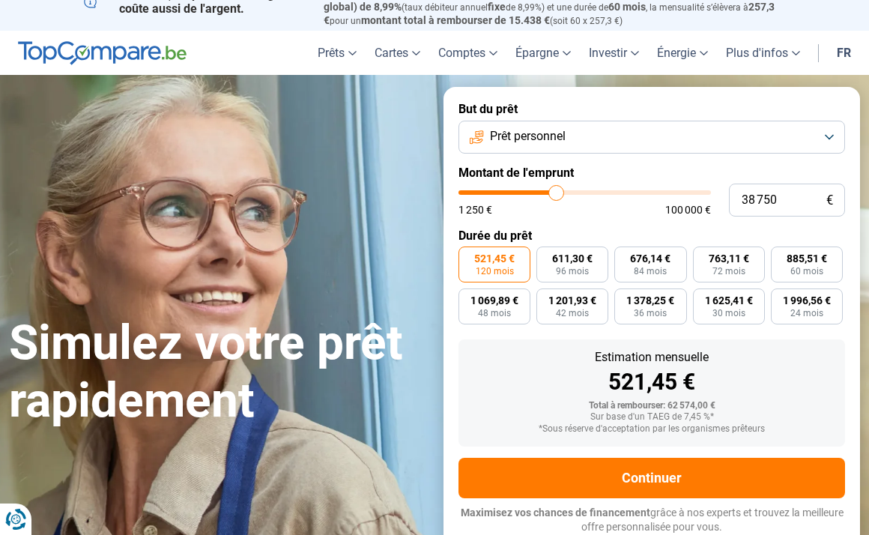
type input "38500"
type input "38 250"
type input "38250"
type input "38 000"
type input "38000"
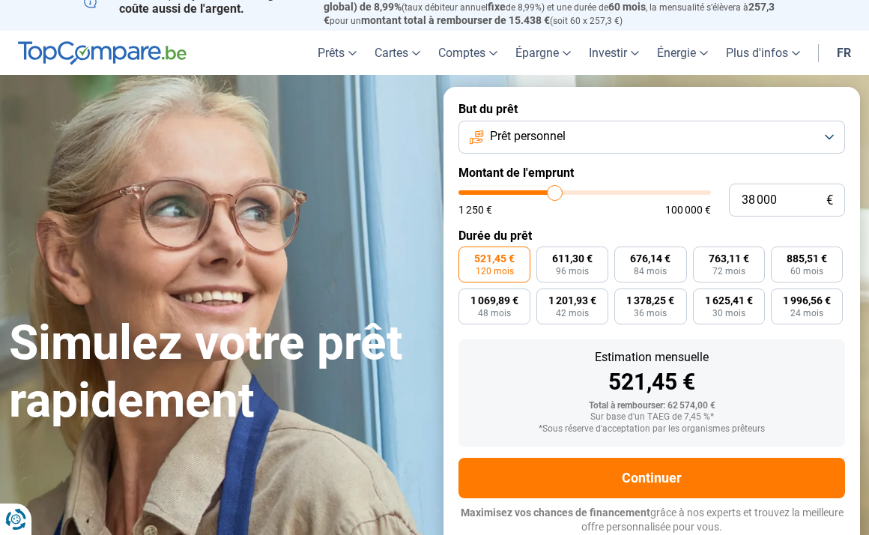
type input "37 500"
type input "37500"
type input "37 250"
type input "37250"
type input "37 000"
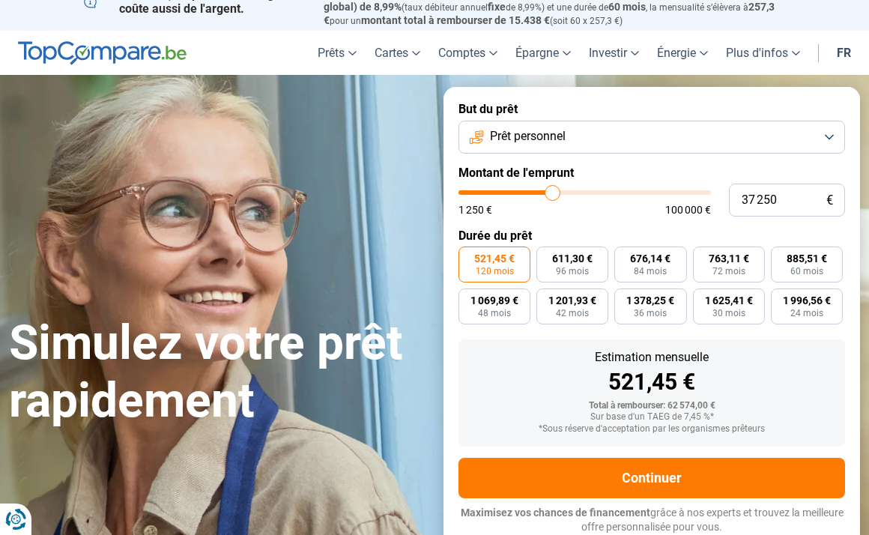
type input "37000"
type input "36 750"
type input "36750"
type input "36 500"
type input "36500"
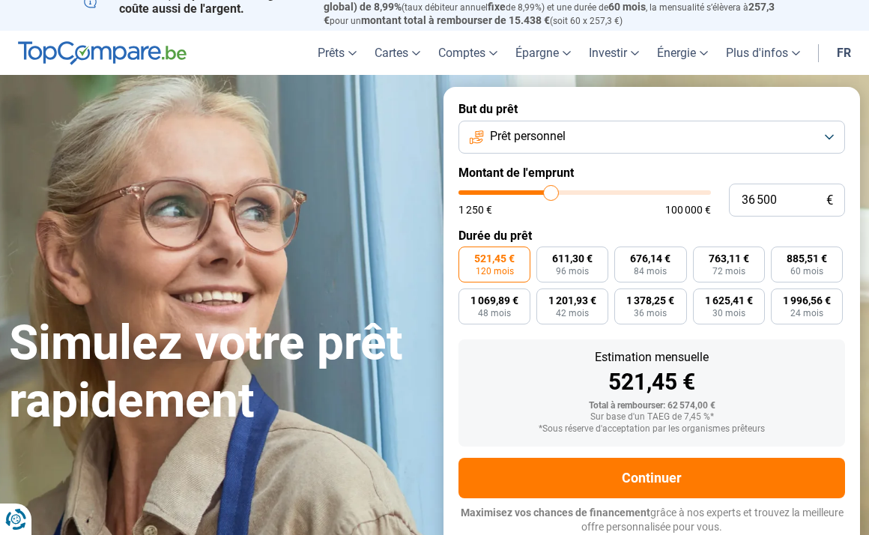
type input "36 250"
type input "36250"
type input "36 000"
type input "36000"
type input "35 750"
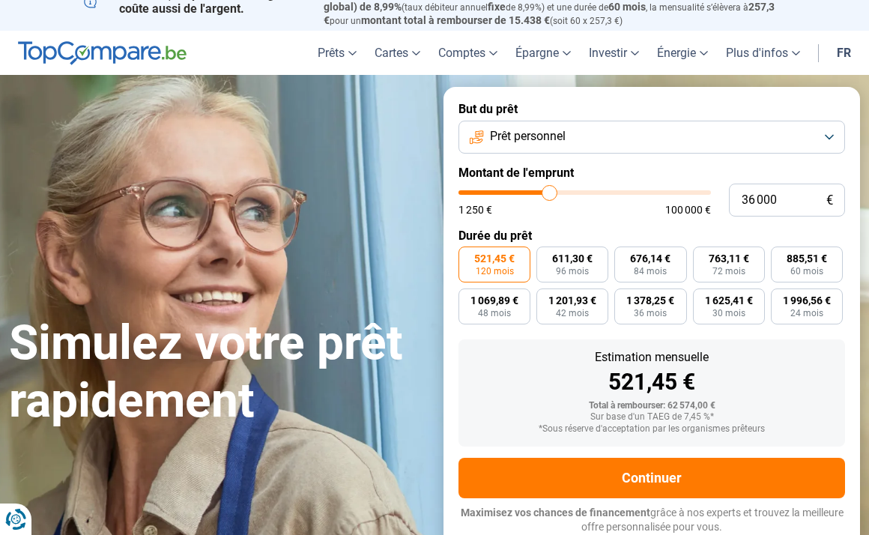
type input "35750"
type input "35 500"
type input "35500"
type input "35 250"
type input "35250"
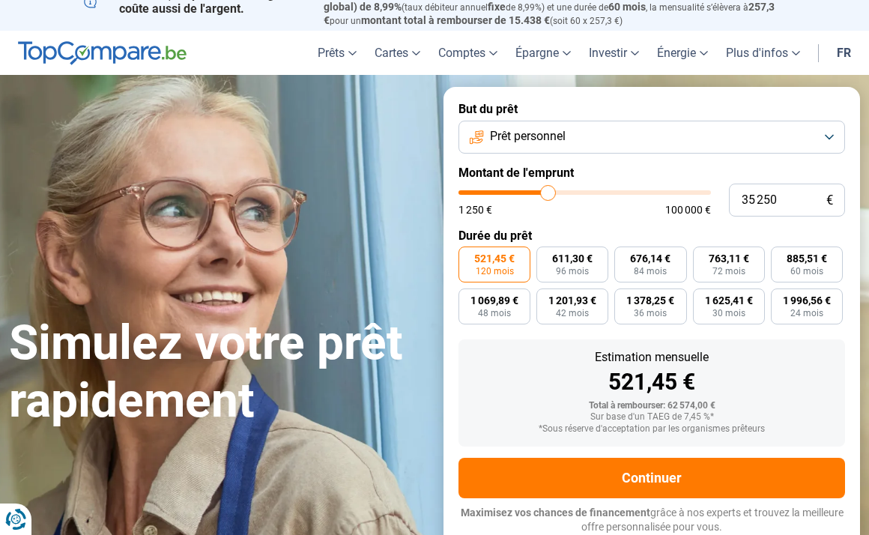
type input "35 000"
type input "35000"
type input "34 750"
type input "34750"
type input "35 000"
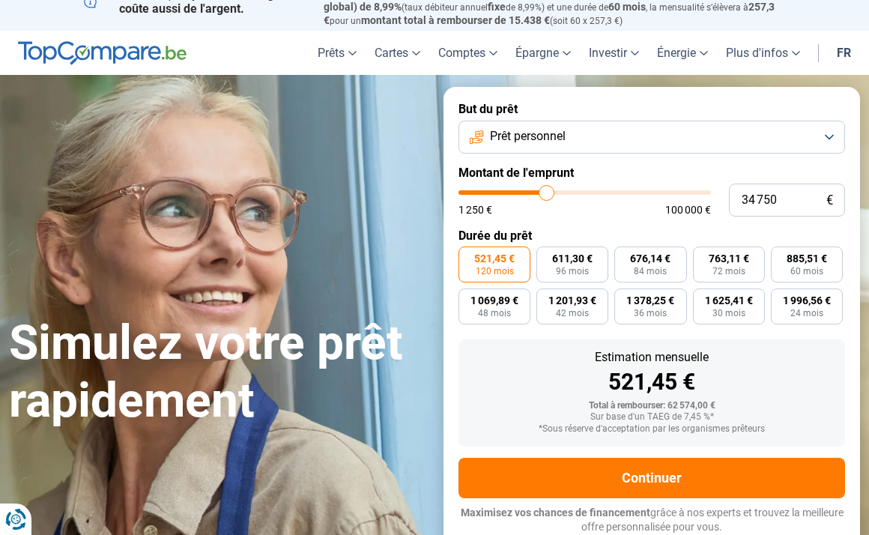
type input "35000"
type input "35 250"
type input "35250"
type input "35 500"
type input "35500"
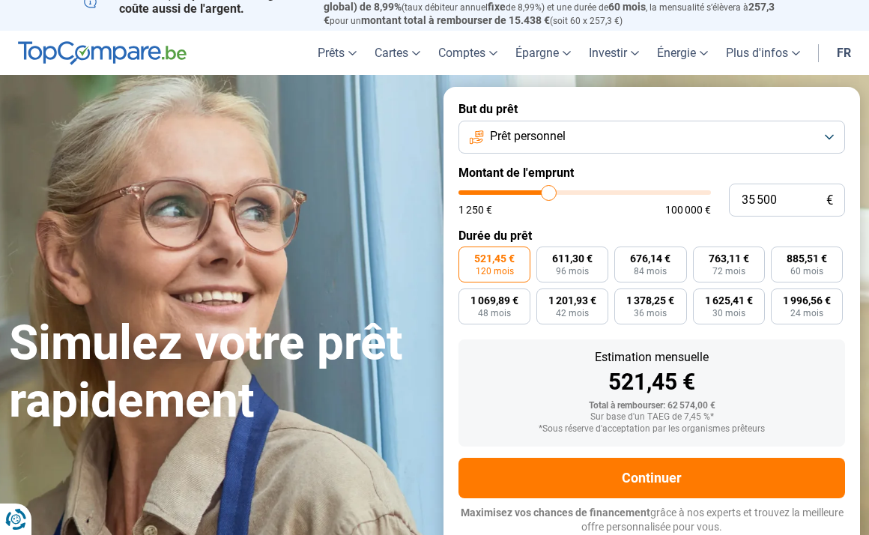
type input "35 750"
type input "35750"
type input "35 500"
type input "35500"
type input "35 250"
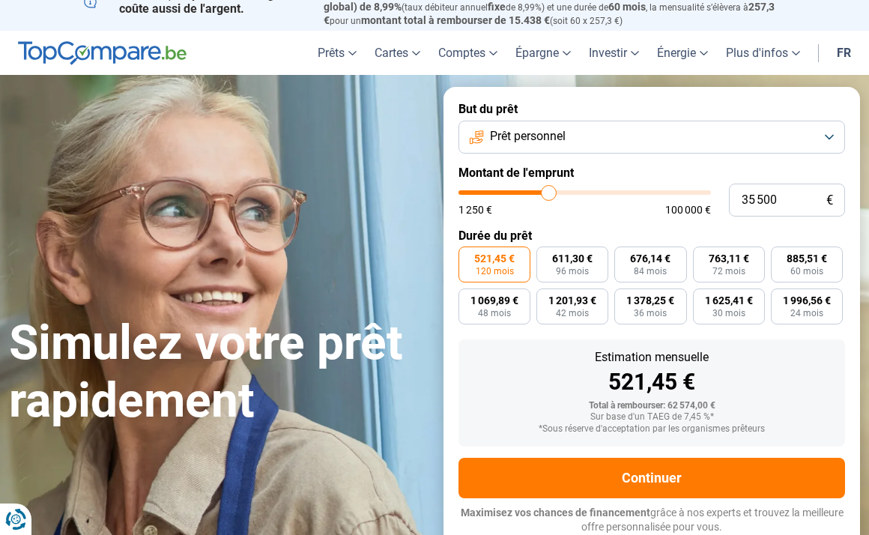
type input "35250"
type input "35 000"
drag, startPoint x: 569, startPoint y: 195, endPoint x: 547, endPoint y: 200, distance: 22.3
type input "35000"
click at [547, 195] on input "range" at bounding box center [584, 192] width 252 height 4
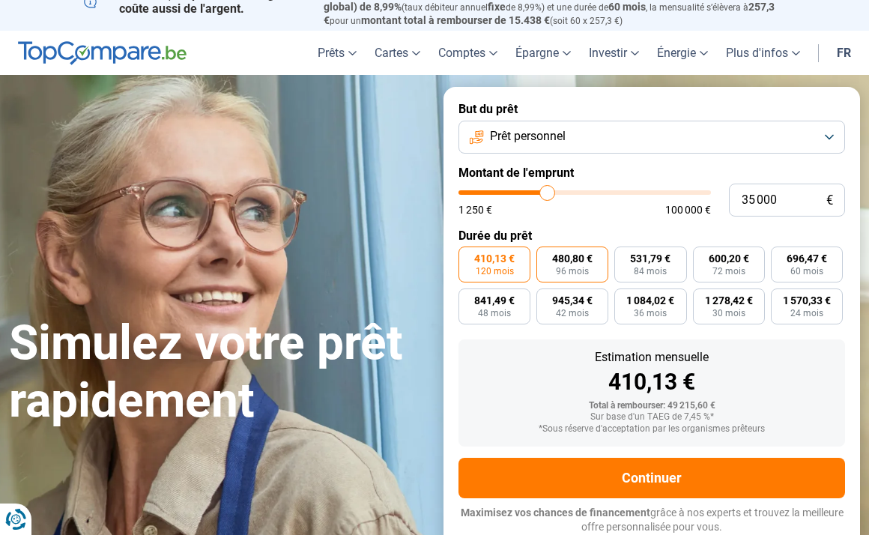
click at [584, 274] on span "96 mois" at bounding box center [572, 271] width 33 height 9
click at [546, 256] on input "480,80 € 96 mois" at bounding box center [541, 251] width 10 height 10
radio input "true"
click at [520, 270] on label "410,13 € 120 mois" at bounding box center [494, 264] width 72 height 36
click at [468, 256] on input "410,13 € 120 mois" at bounding box center [463, 251] width 10 height 10
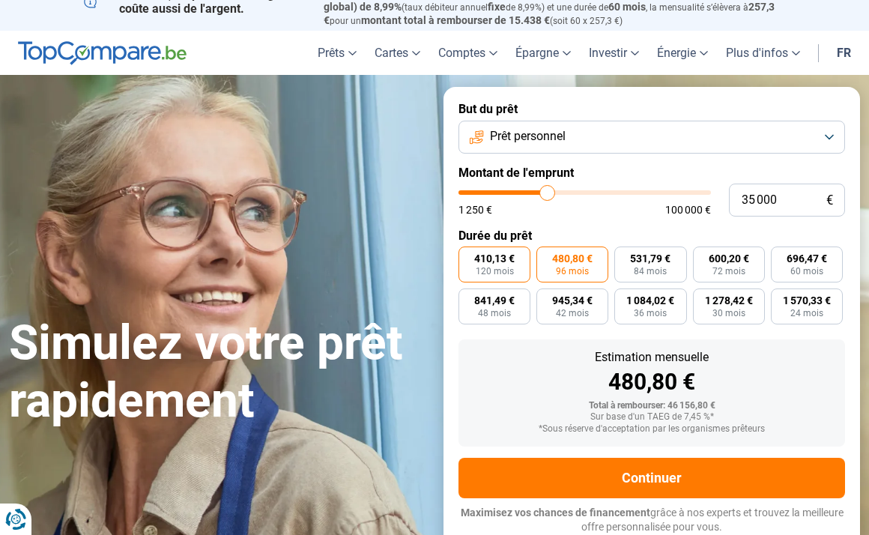
radio input "true"
click at [568, 262] on span "480,80 €" at bounding box center [572, 258] width 40 height 10
click at [546, 256] on input "480,80 € 96 mois" at bounding box center [541, 251] width 10 height 10
radio input "true"
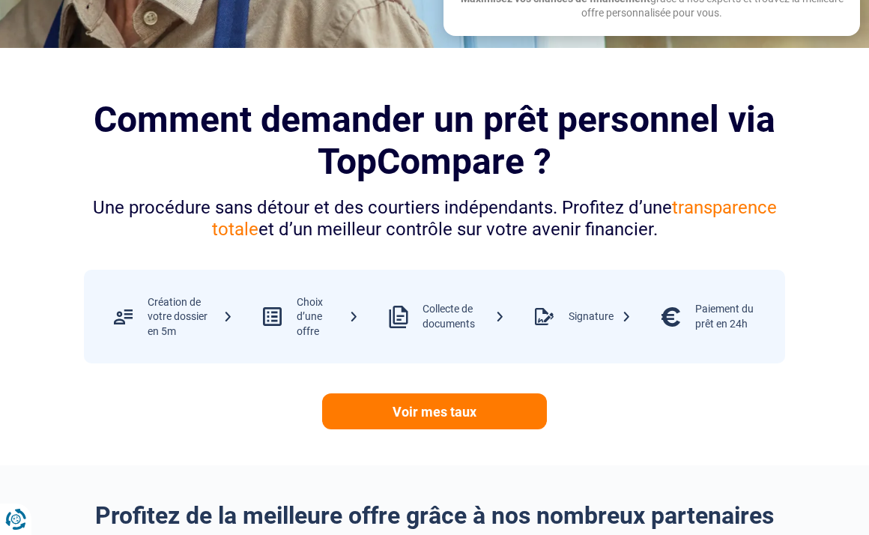
scroll to position [0, 0]
